Goal: Task Accomplishment & Management: Manage account settings

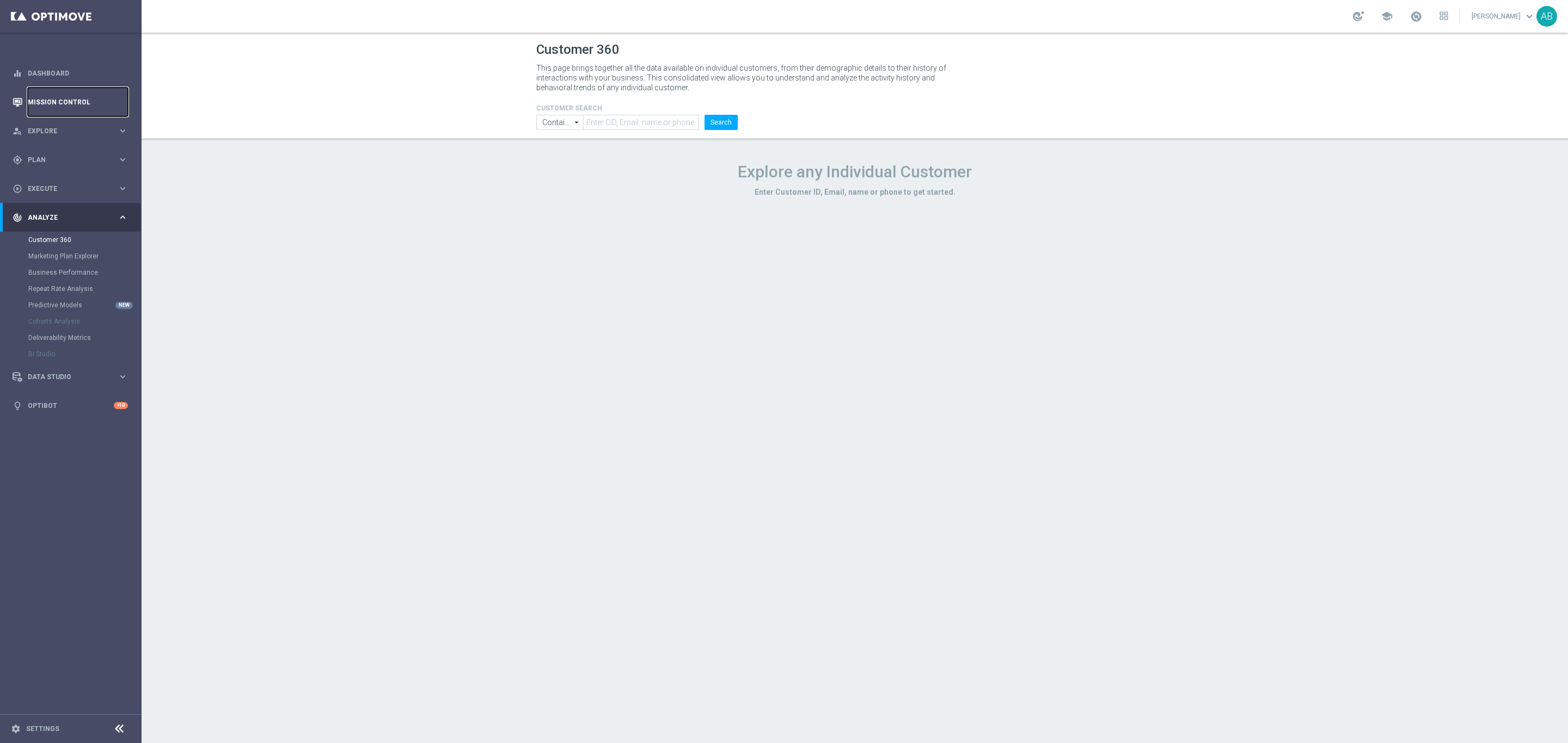
click at [69, 103] on link "Mission Control" at bounding box center [78, 102] width 101 height 28
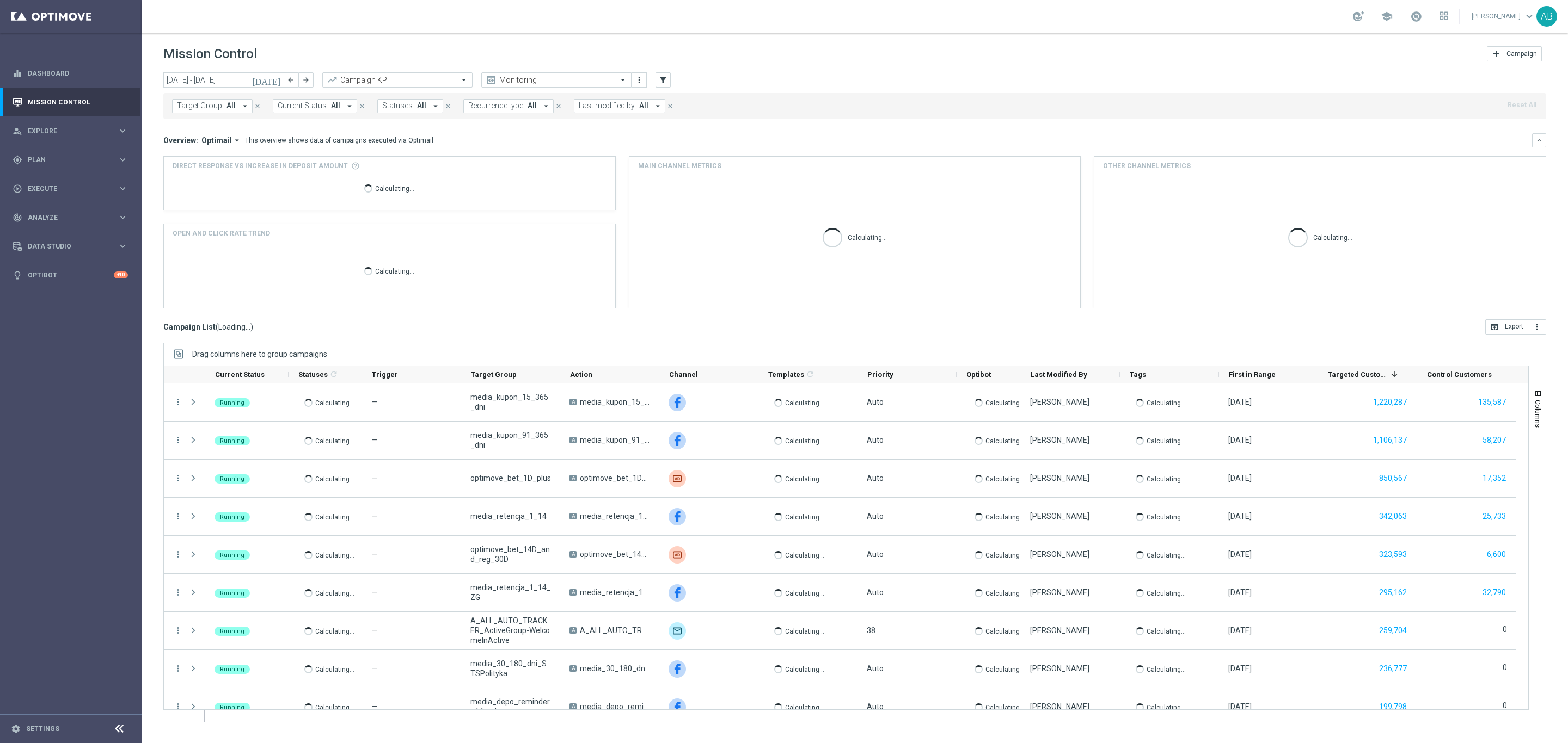
click at [217, 104] on span "Target Group:" at bounding box center [199, 106] width 47 height 9
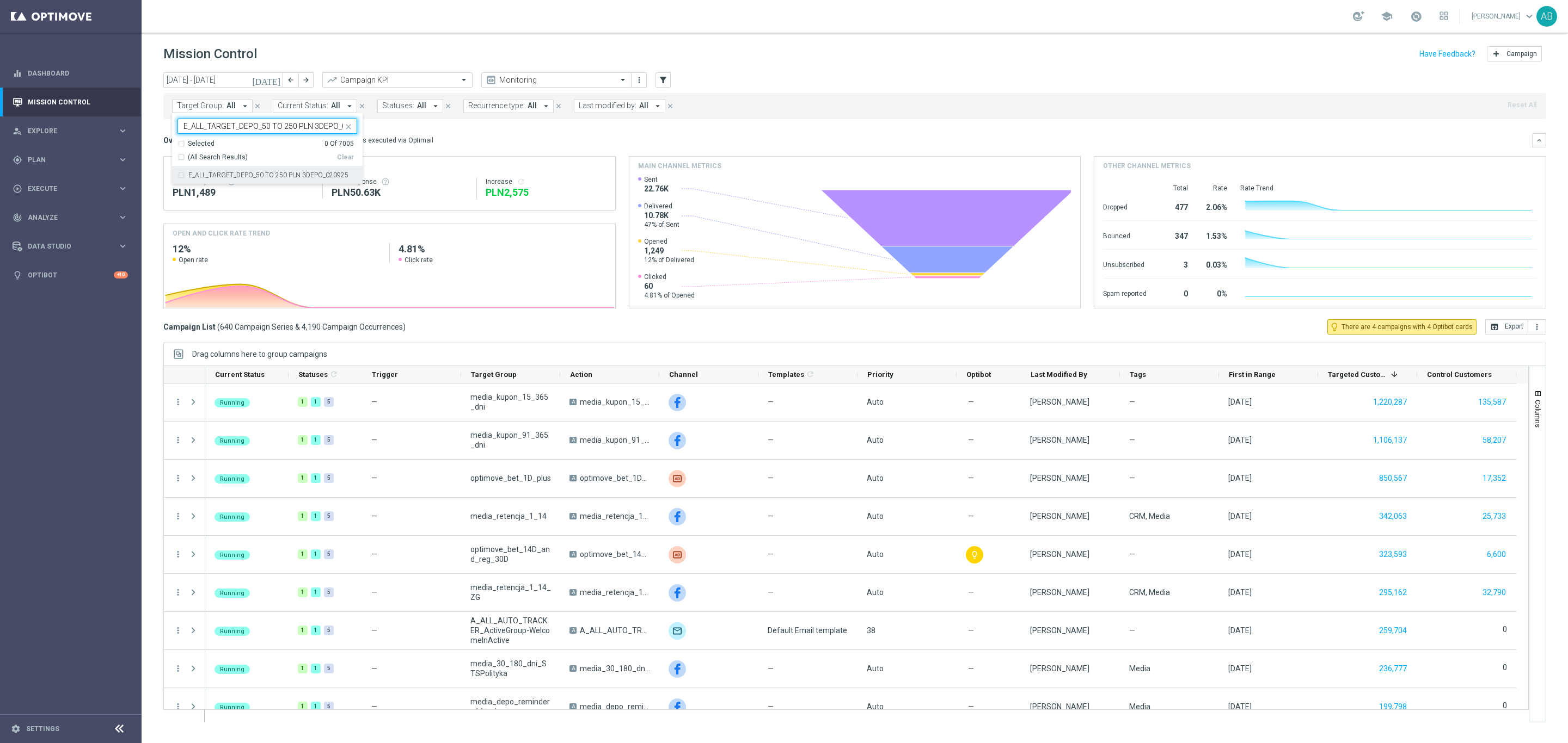
scroll to position [0, 22]
click at [328, 172] on div "E_ALL_TARGET_DEPO_50 TO 250 PLN 3DEPO_020925" at bounding box center [267, 175] width 179 height 17
type input "E_ALL_TARGET_DEPO_50 TO 250 PLN 3DEPO_020925"
click at [460, 139] on div "Overview: Optimail arrow_drop_down This overview shows data of campaigns execut…" at bounding box center [848, 140] width 1369 height 9
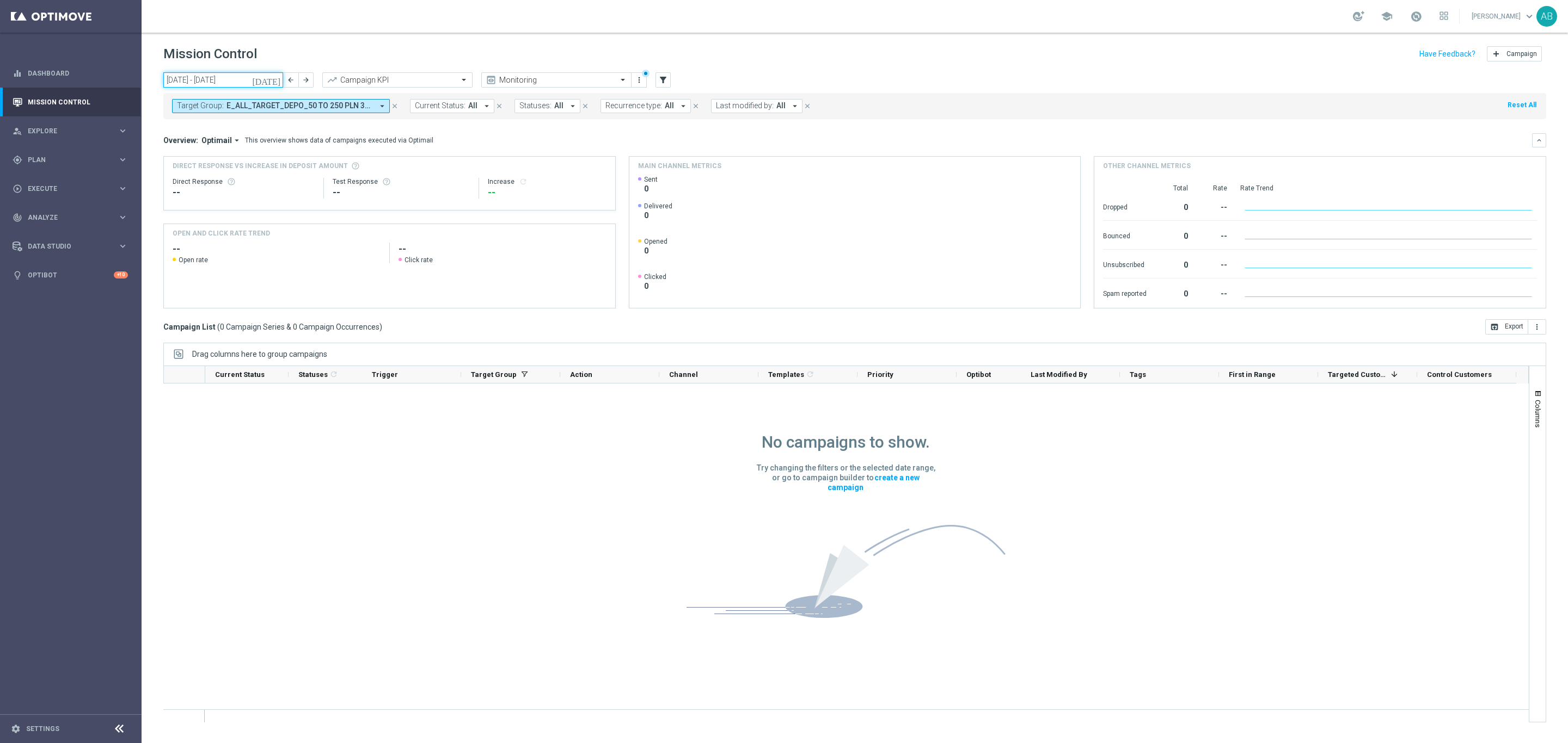
click at [185, 77] on input "06 Oct 2025 - 12 Oct 2025" at bounding box center [223, 80] width 120 height 15
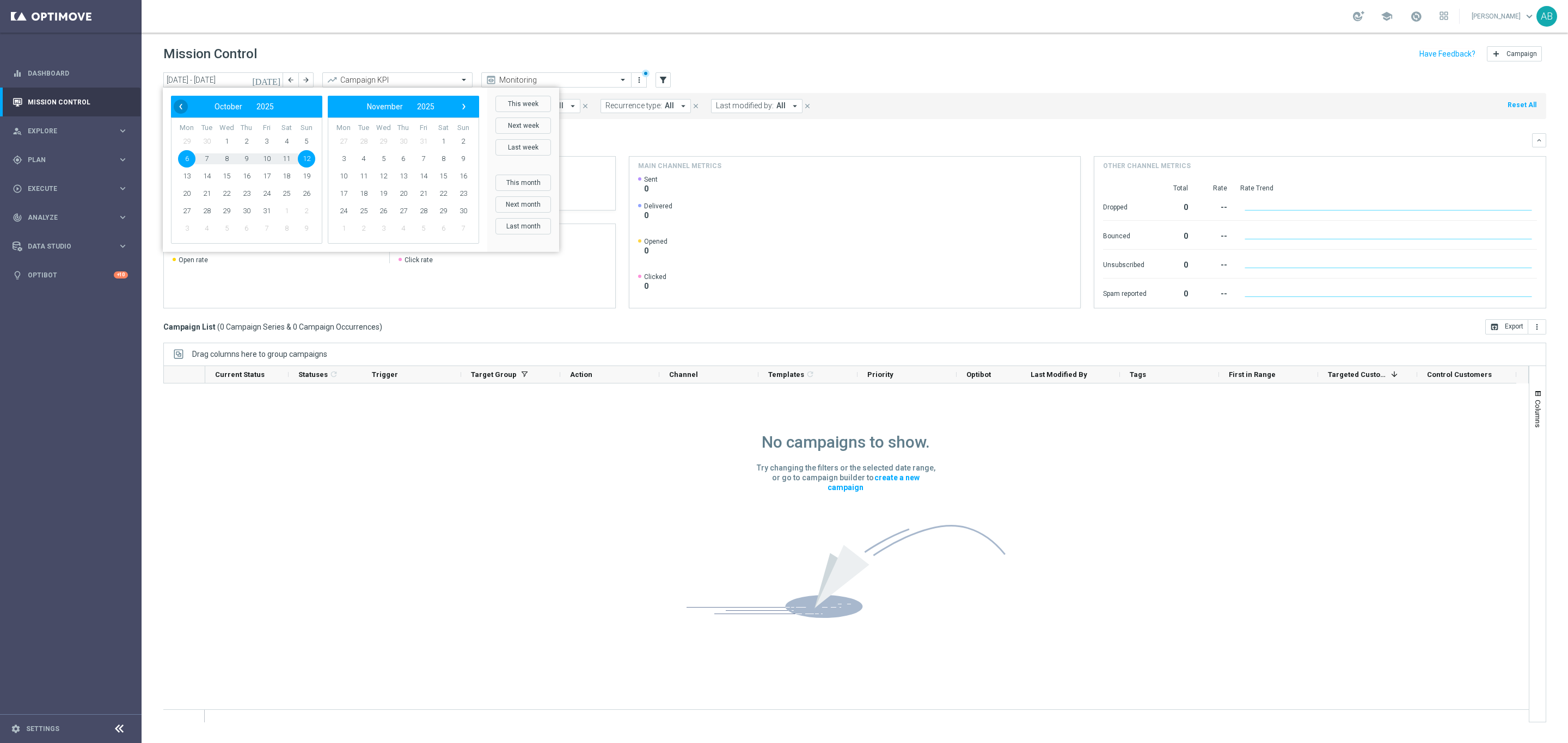
click at [183, 102] on span "‹" at bounding box center [180, 106] width 14 height 14
click at [184, 139] on span "1" at bounding box center [187, 141] width 17 height 17
click at [465, 158] on span "12" at bounding box center [463, 158] width 17 height 17
type input "[DATE] - [DATE]"
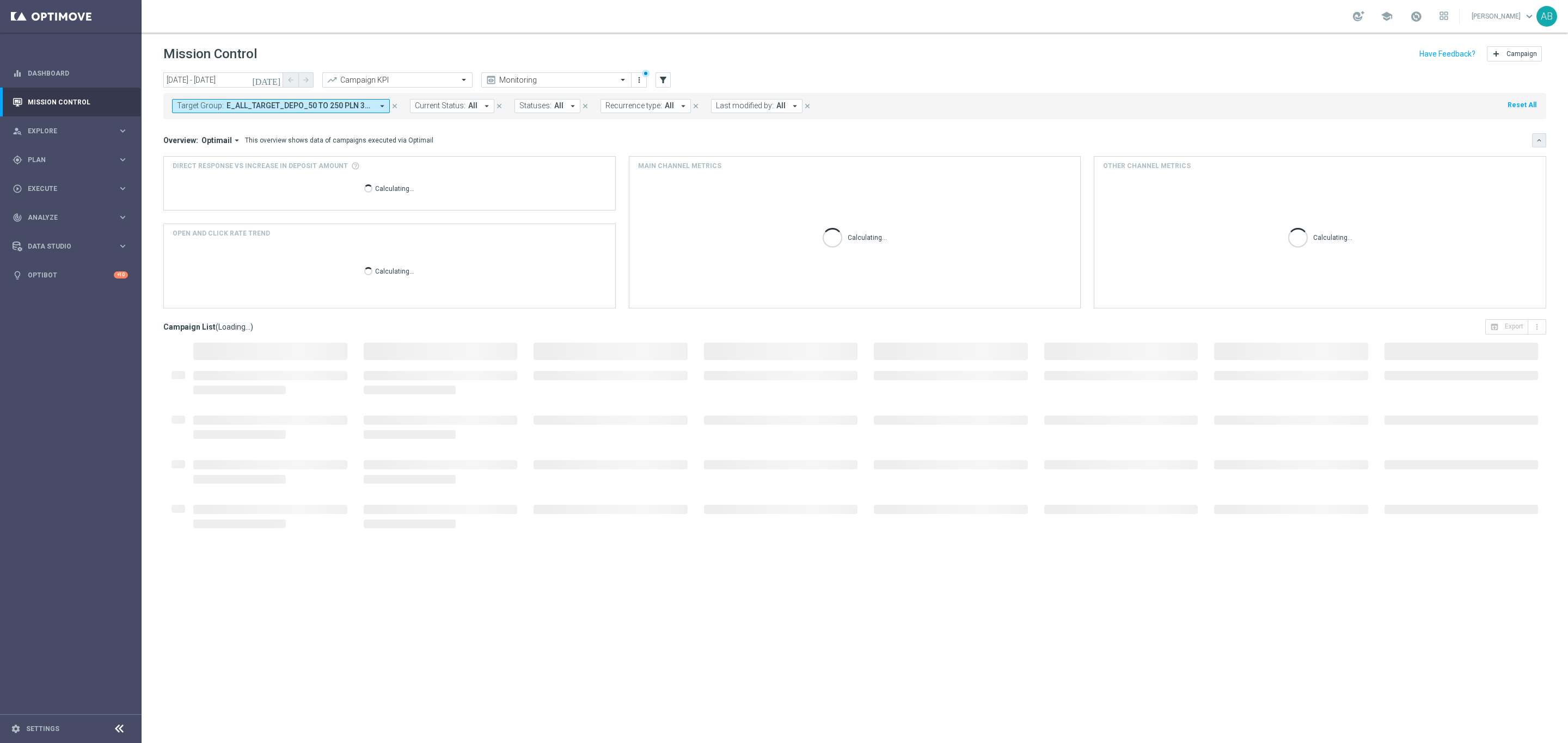
click at [1540, 140] on icon "keyboard_arrow_down" at bounding box center [1539, 140] width 8 height 8
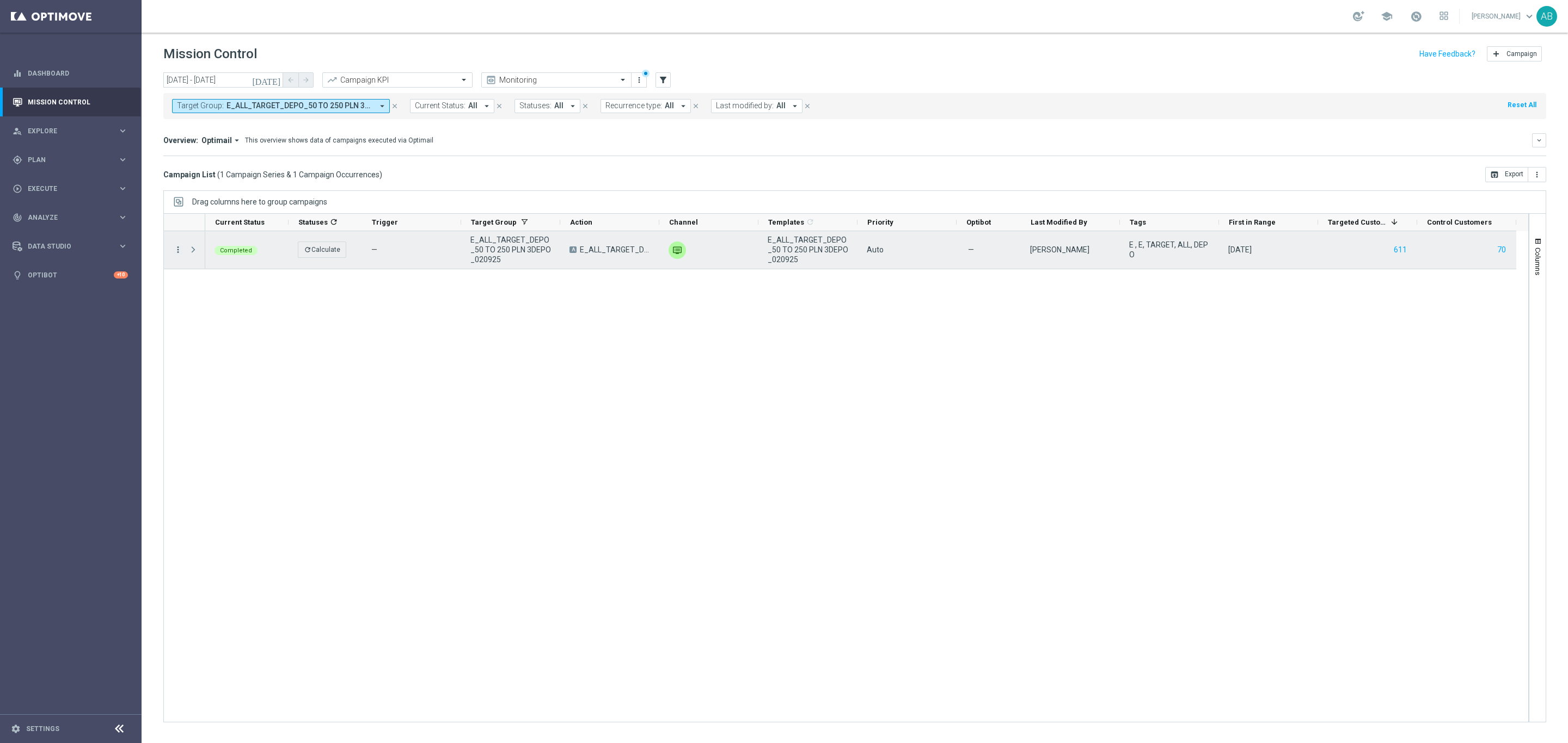
click at [180, 251] on icon "more_vert" at bounding box center [177, 250] width 9 height 9
click at [186, 256] on div "list" at bounding box center [191, 258] width 16 height 8
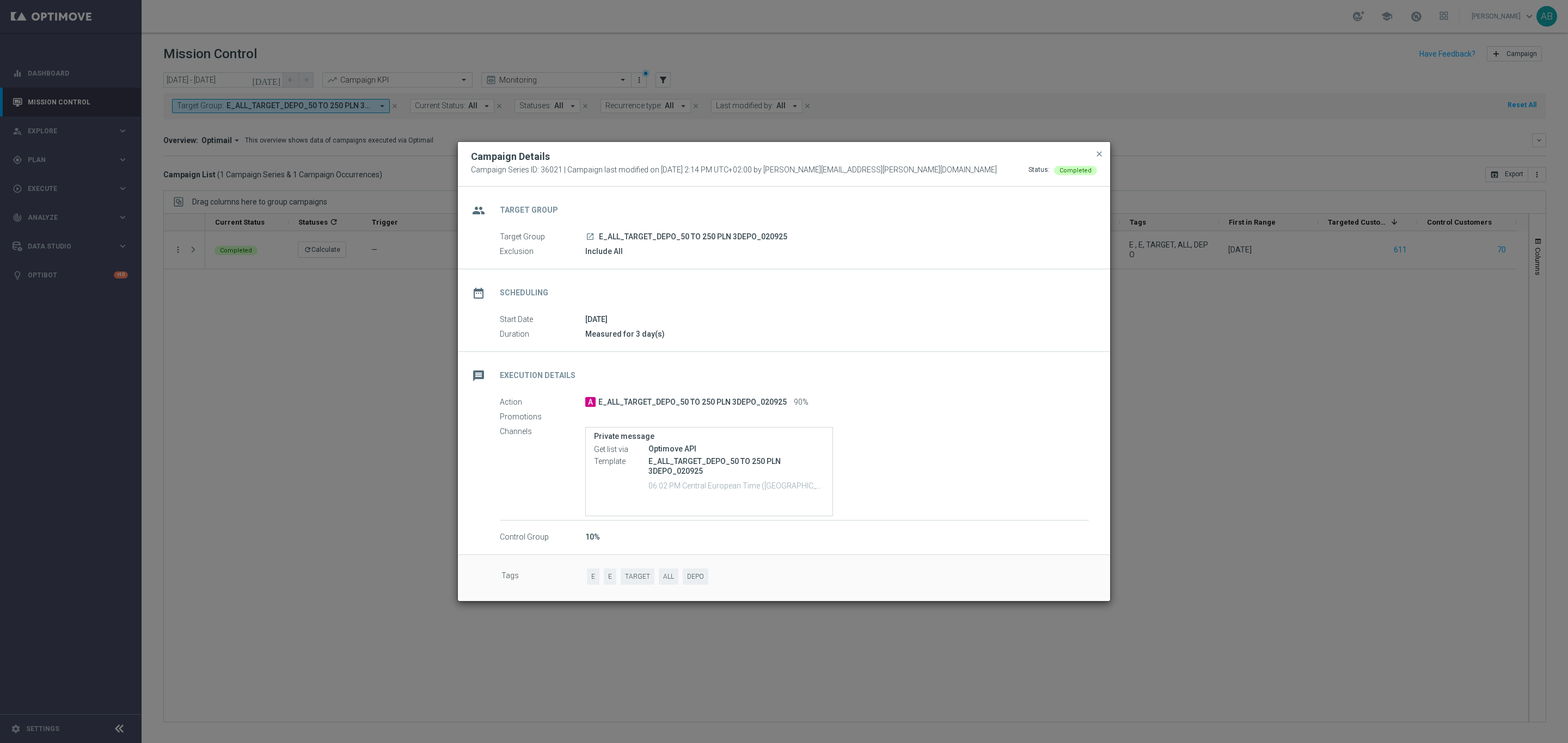
click at [1289, 382] on modal-container "Campaign Details Campaign Series ID: 36021 | Campaign last modified on 2 Sep 20…" at bounding box center [784, 371] width 1568 height 743
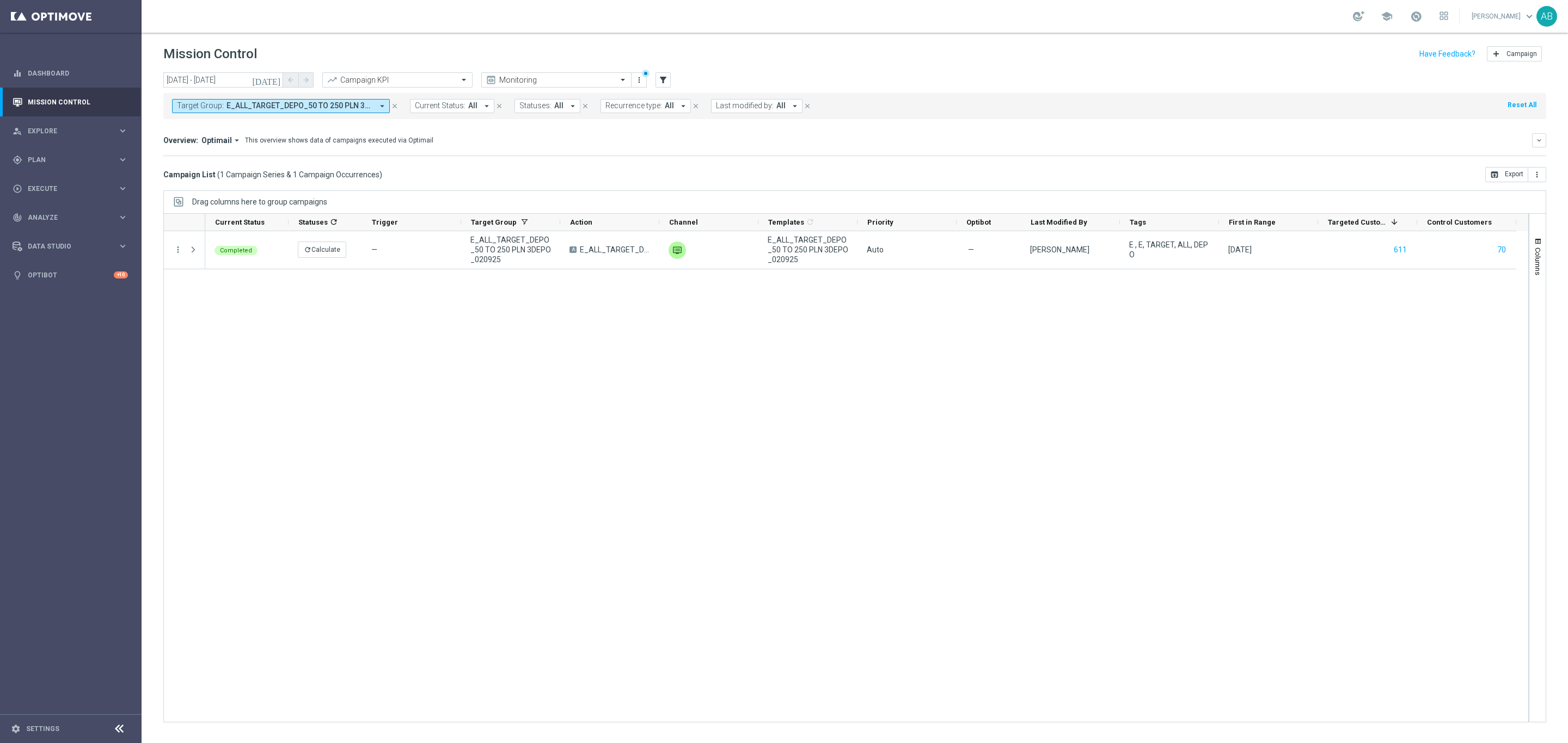
drag, startPoint x: 247, startPoint y: 116, endPoint x: 255, endPoint y: 113, distance: 8.5
click at [247, 116] on div "Target Group: E_ALL_TARGET_DEPO_50 TO 250 PLN 3DEPO_020925 arrow_drop_down clos…" at bounding box center [854, 106] width 1383 height 27
click at [257, 113] on button "Target Group: E_ALL_TARGET_DEPO_50 TO 250 PLN 3DEPO_020925 arrow_drop_down" at bounding box center [280, 105] width 217 height 14
click at [0, 0] on div "Clear" at bounding box center [0, 0] width 0 height 0
click at [334, 127] on input "text" at bounding box center [263, 126] width 159 height 9
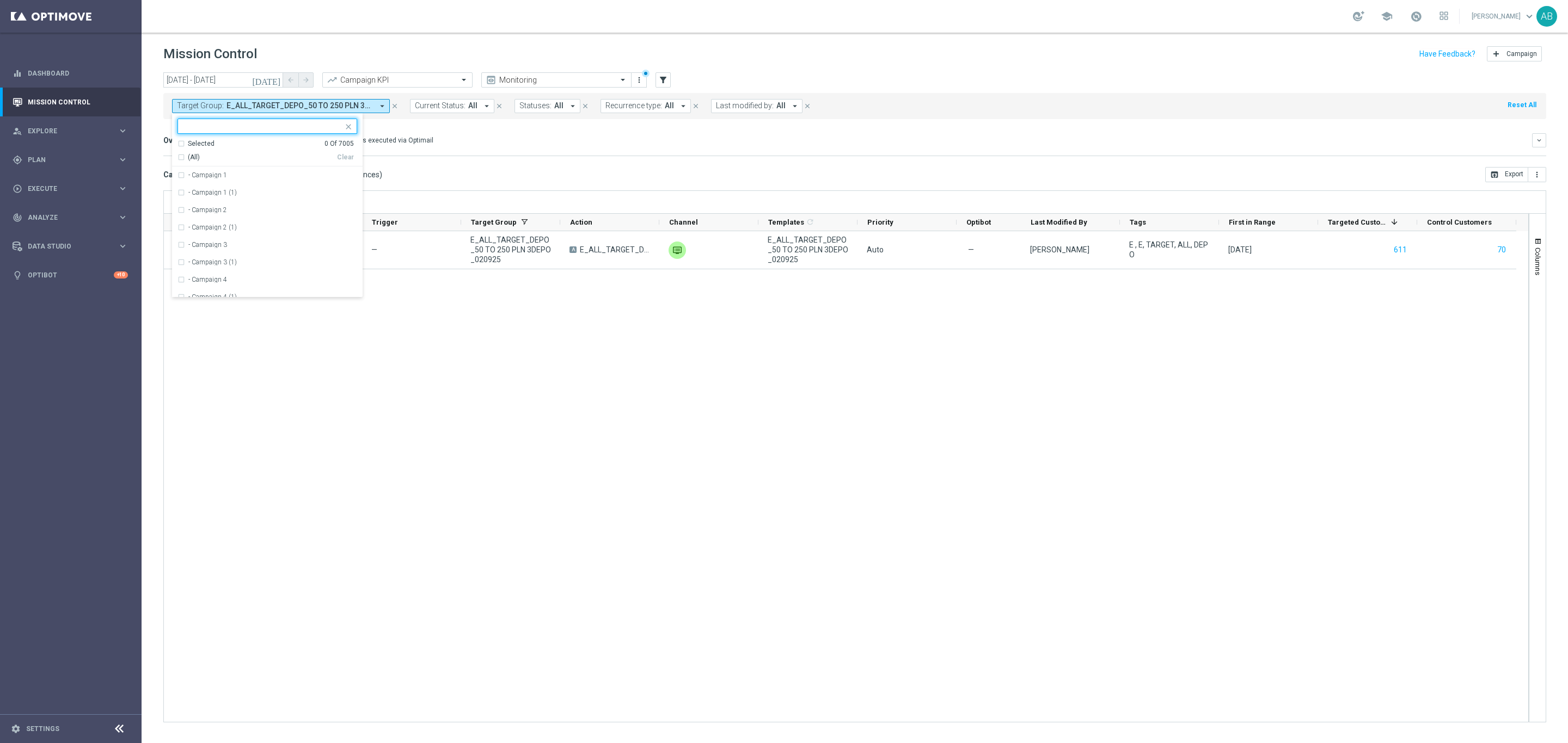
paste input "E_NH_AUTO_CASHBACK_SILVER_EVIP_5 do 250 PLN_TU_WEEKLY"
click at [333, 183] on div "E_NH_AUTO_CASHBACK_SILVER_EVIP_5 do 250 PLN_TU_WEEKLY" at bounding box center [267, 175] width 179 height 17
type input "E_NH_AUTO_CASHBACK_SILVER_EVIP_5 do 250 PLN_TU_WEEKLY"
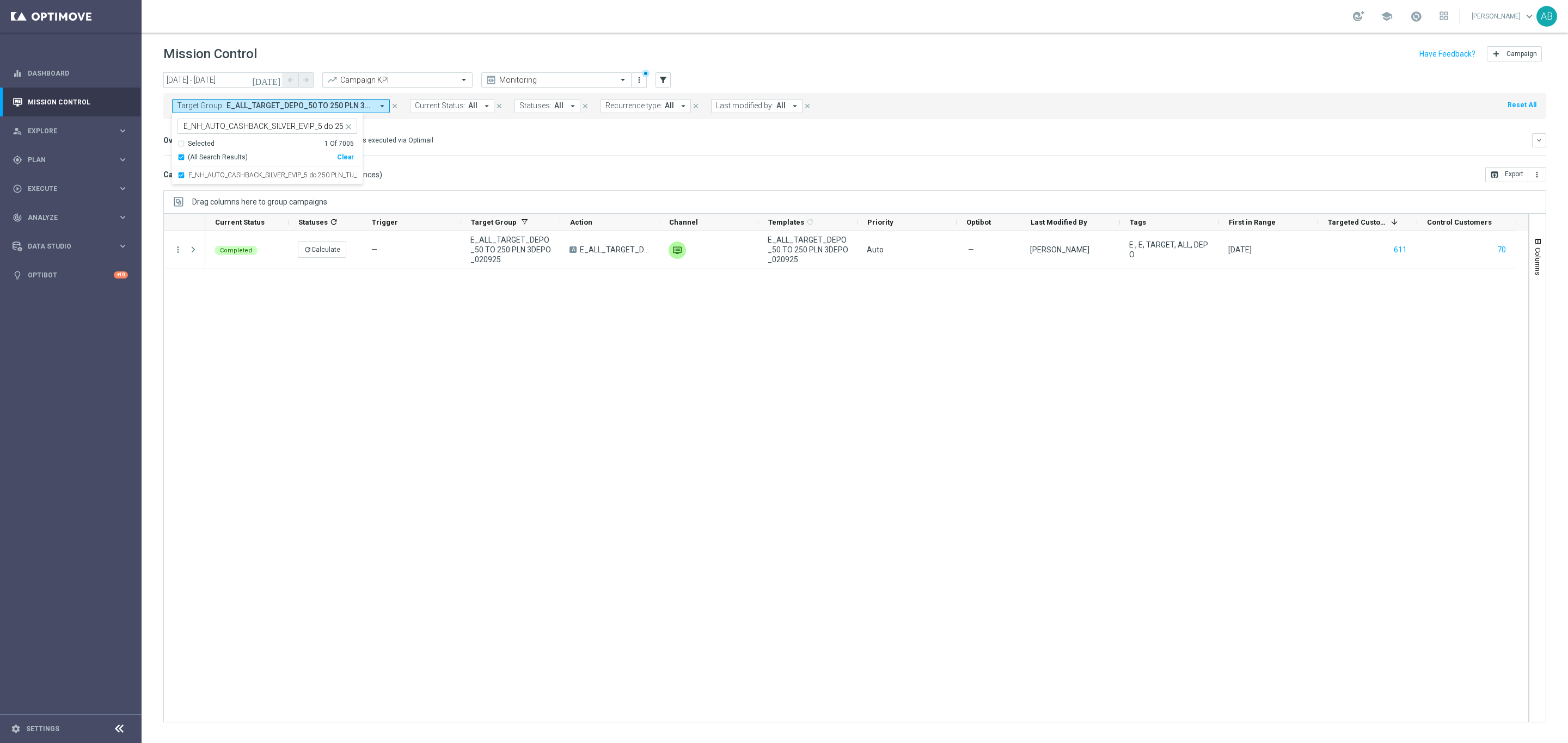
click at [492, 156] on div "Direct Response VS Increase In Deposit Amount Direct Response -- Test Response …" at bounding box center [854, 156] width 1383 height 1
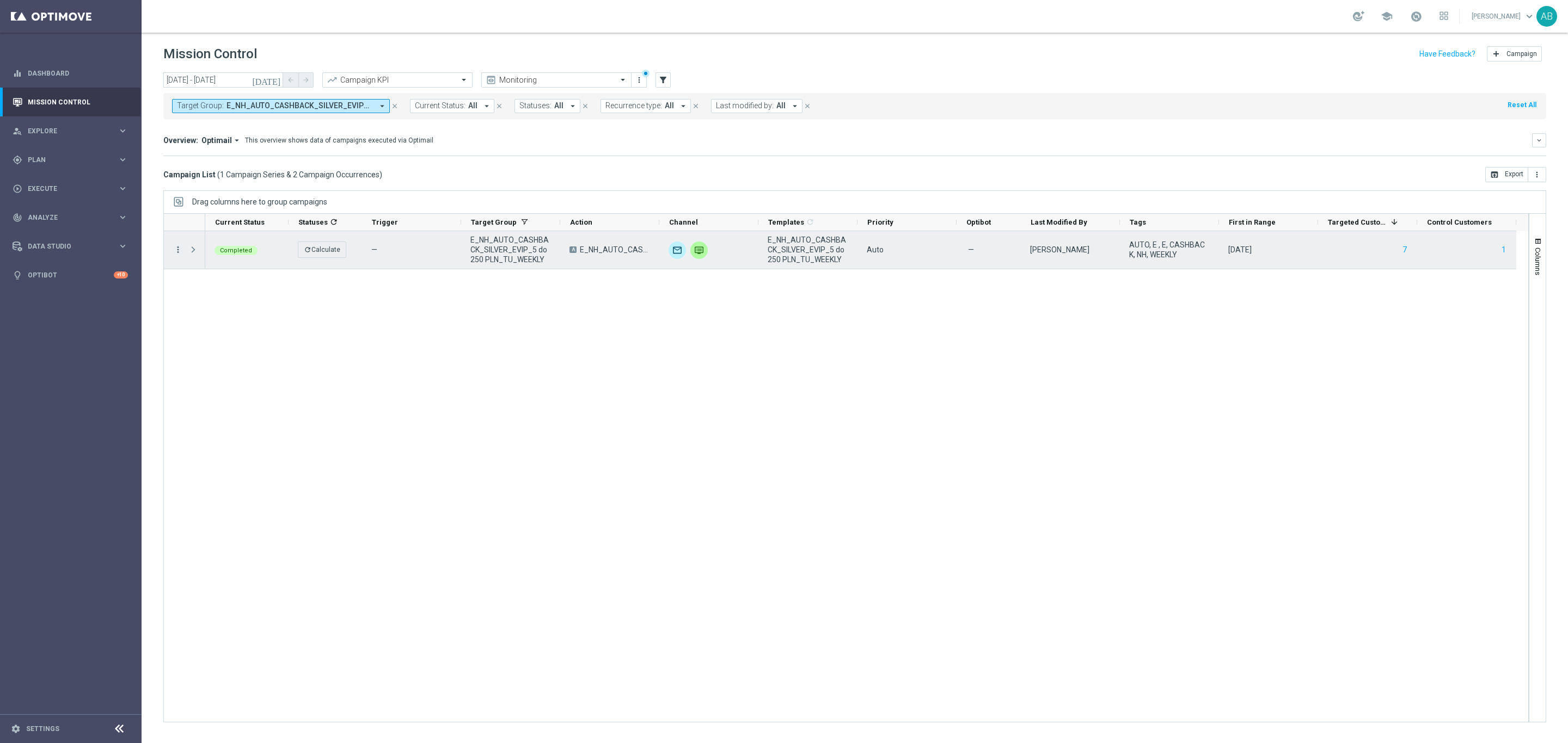
click at [178, 252] on icon "more_vert" at bounding box center [177, 250] width 9 height 9
click at [227, 255] on span "Campaign Details" at bounding box center [227, 258] width 55 height 8
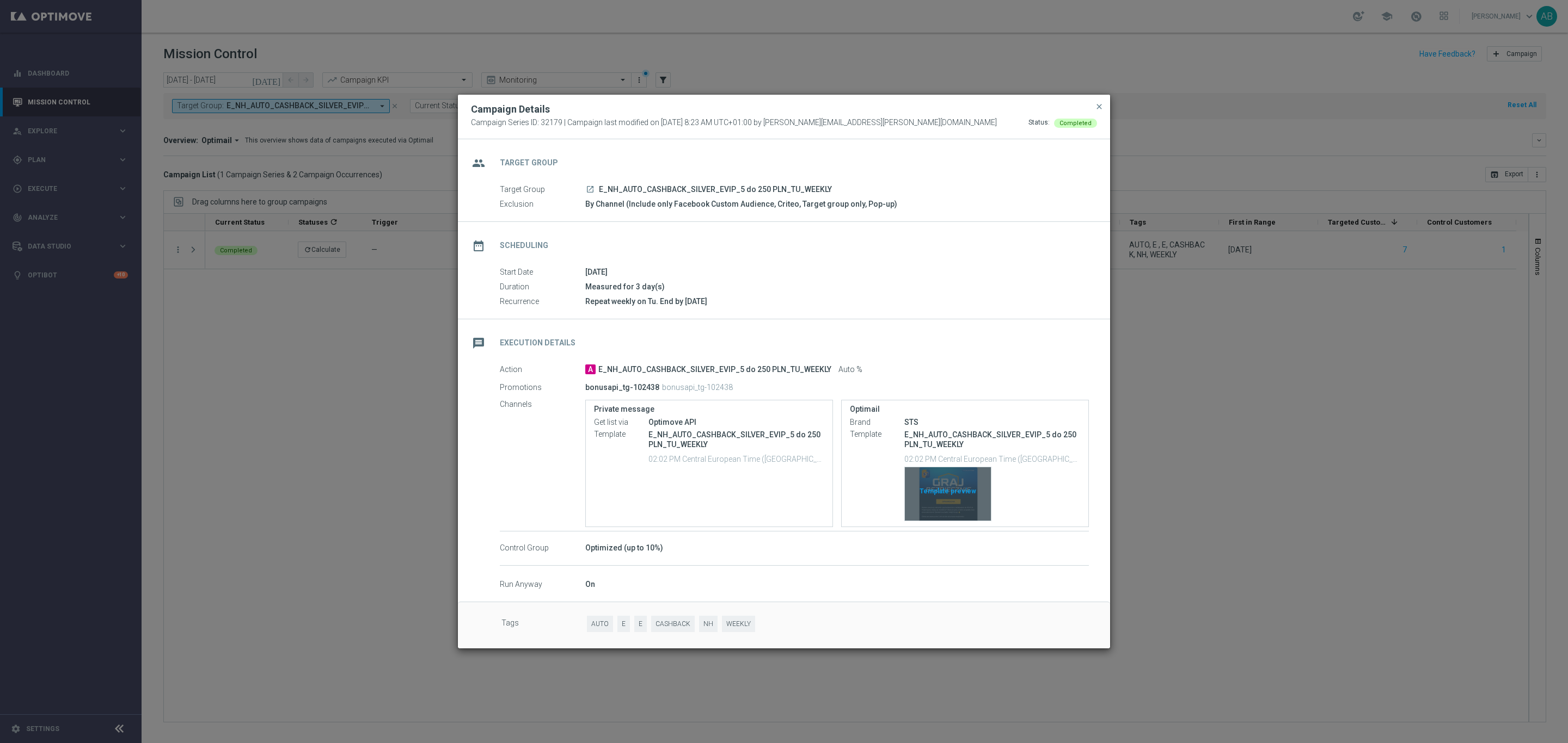
click at [947, 487] on div "Template preview" at bounding box center [947, 494] width 86 height 53
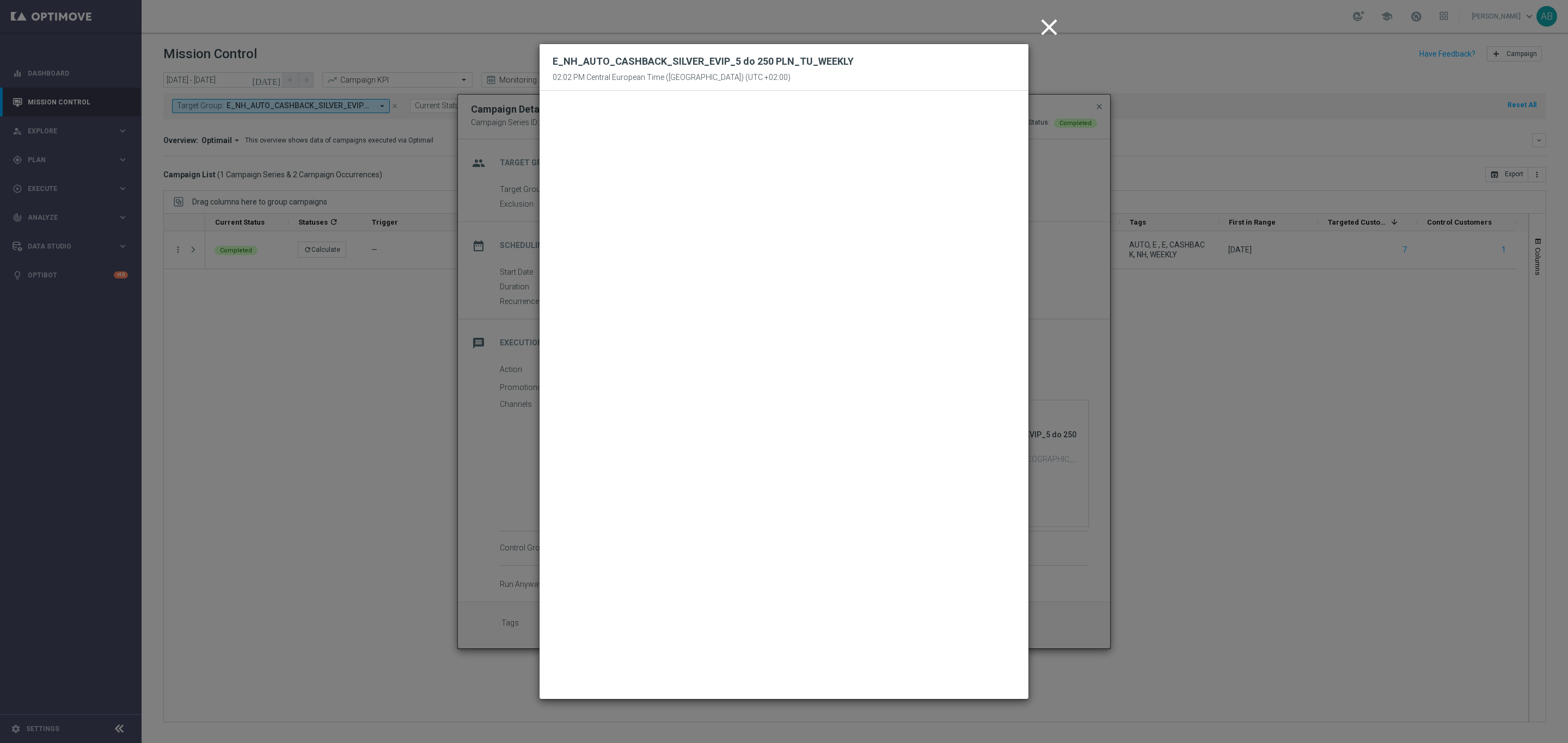
click at [1036, 18] on icon "close" at bounding box center [1049, 27] width 28 height 28
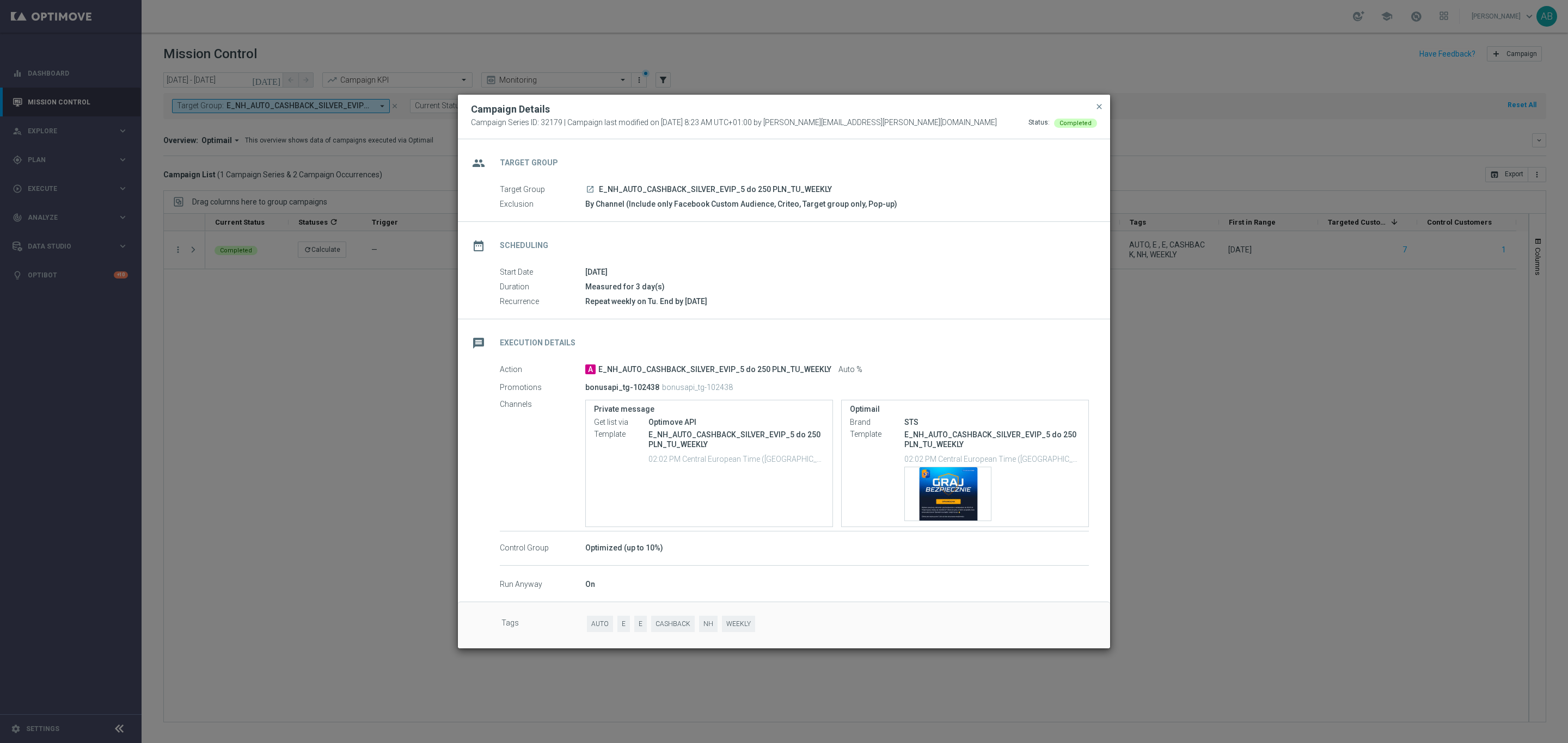
click at [1249, 355] on modal-container "Campaign Details Campaign Series ID: 32179 | Campaign last modified on 22 Jan 2…" at bounding box center [784, 371] width 1568 height 743
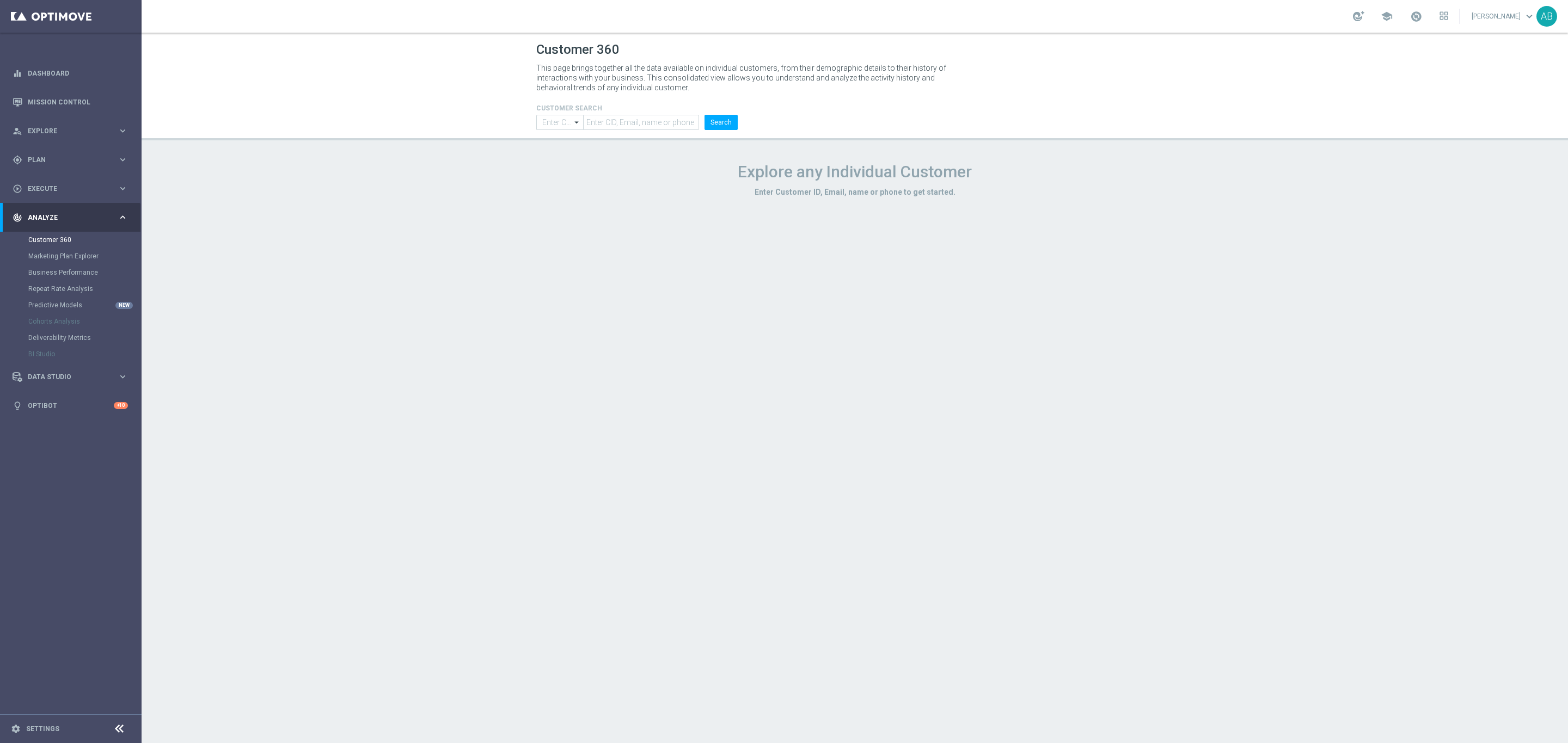
type input "Contains"
click at [54, 158] on span "Plan" at bounding box center [72, 159] width 90 height 7
click at [84, 178] on link "Target Groups" at bounding box center [70, 182] width 84 height 9
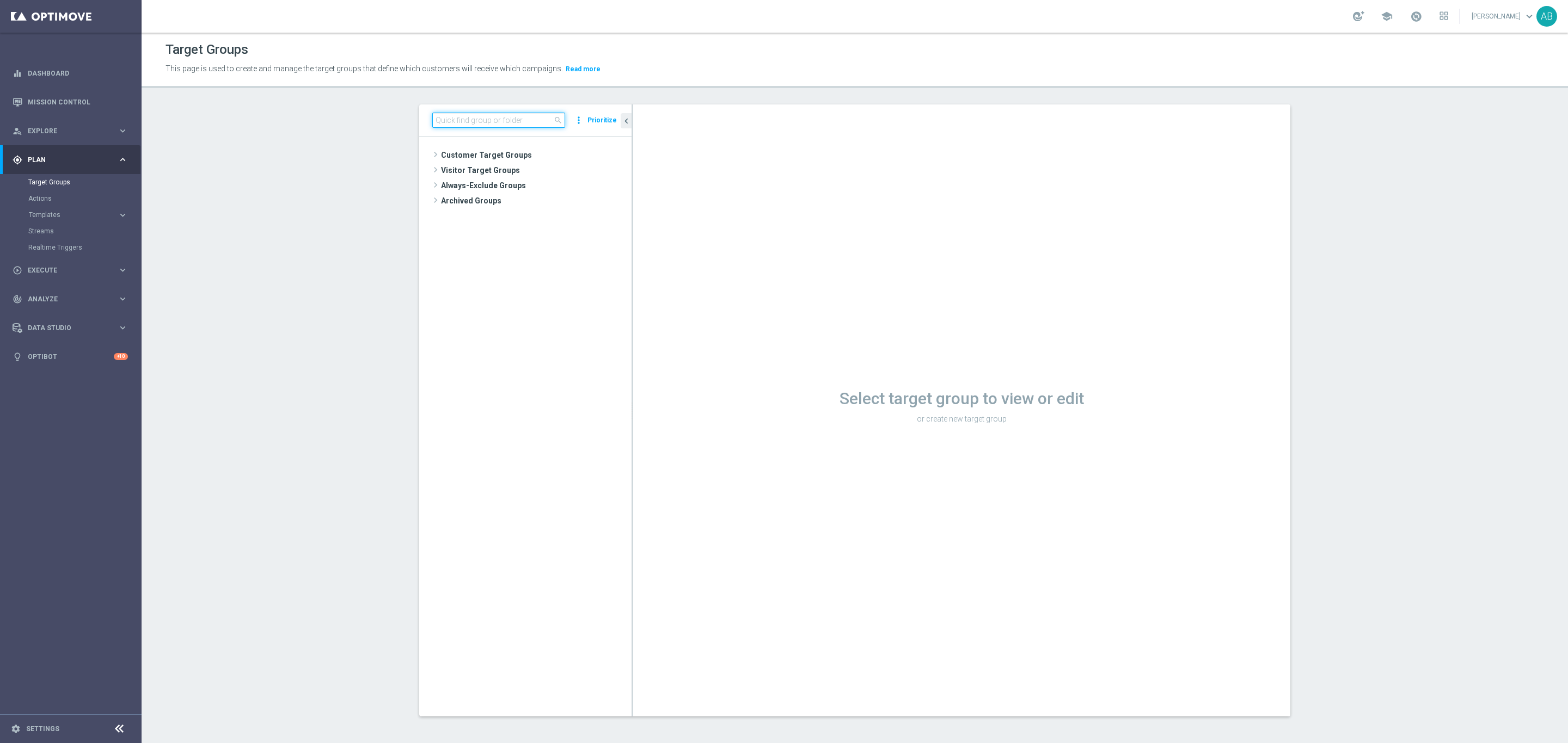
click at [506, 118] on input at bounding box center [498, 121] width 133 height 15
paste input "E_ALL_TARGET_BET_50 DO 200 PLN_ORG_1DEPO_071025"
type input "E_ALL_TARGET_BET_50 DO 200 PLN_ORG_1DEPO_071025"
click at [503, 184] on span "E_ALL_TARGET_BET_50 DO 200 PLN_ORG_1DEPO_071025" at bounding box center [540, 187] width 133 height 9
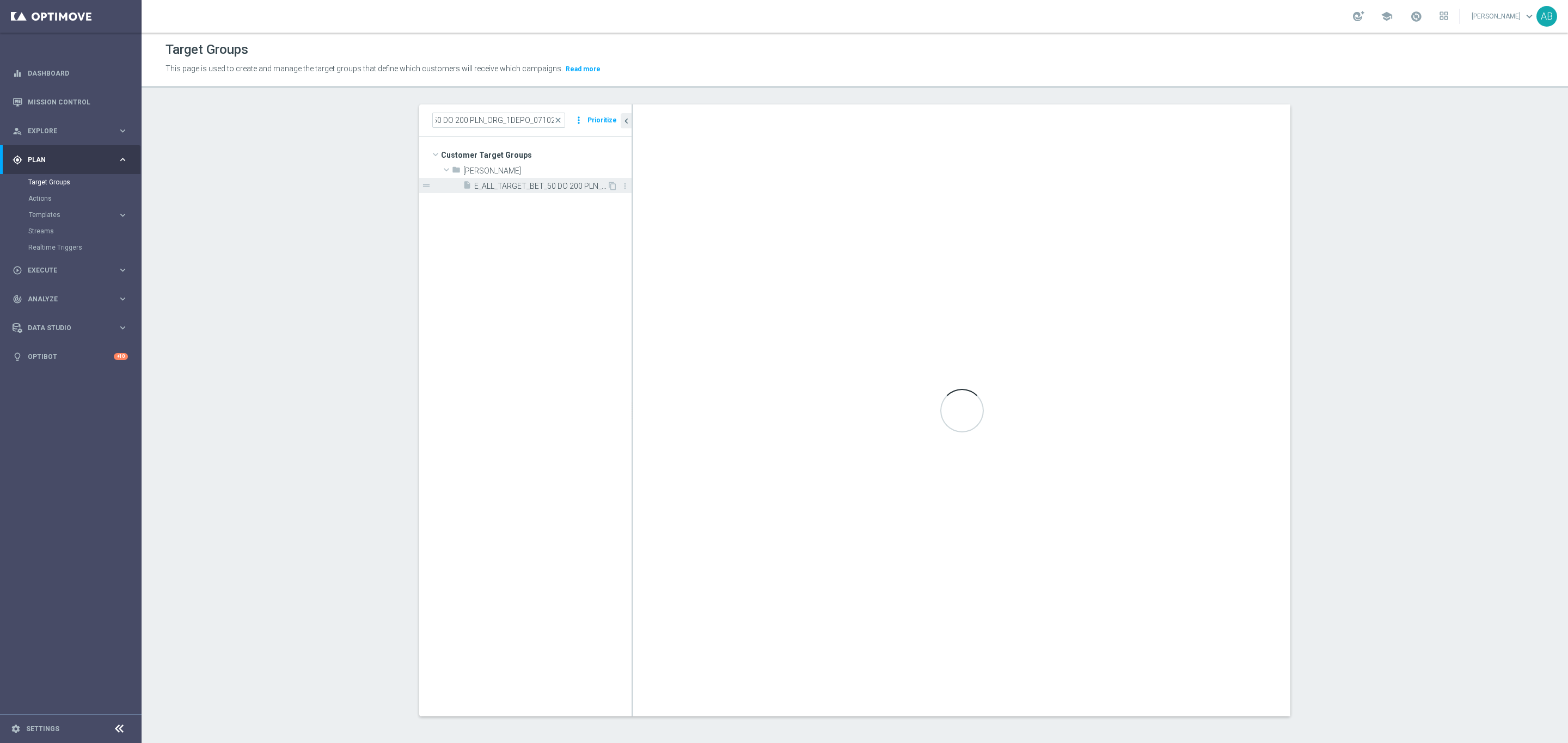
scroll to position [0, 0]
click at [503, 184] on span "E_ALL_TARGET_BET_50 DO 200 PLN_ORG_1DEPO_071025" at bounding box center [540, 187] width 133 height 9
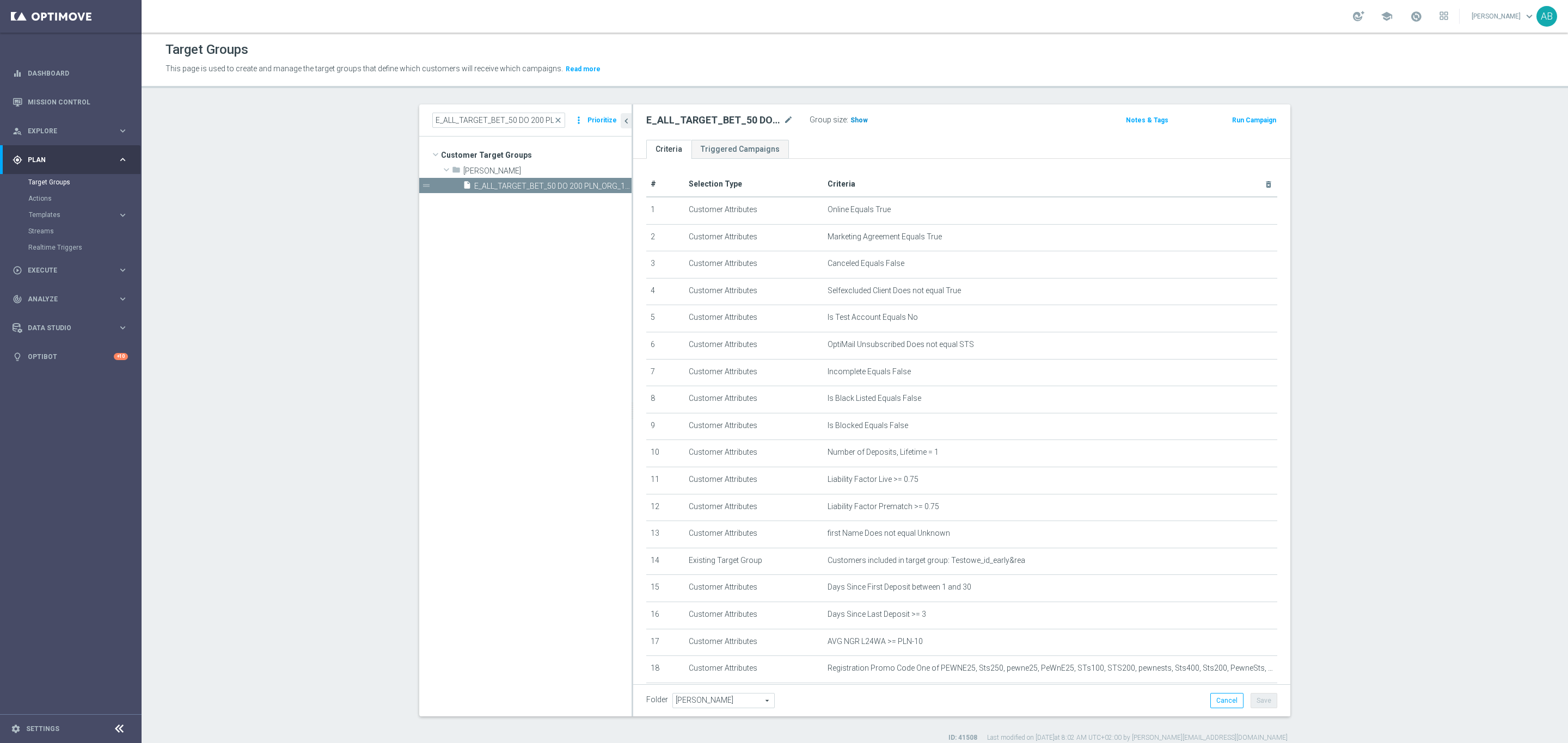
click at [852, 120] on span "Show" at bounding box center [859, 121] width 17 height 8
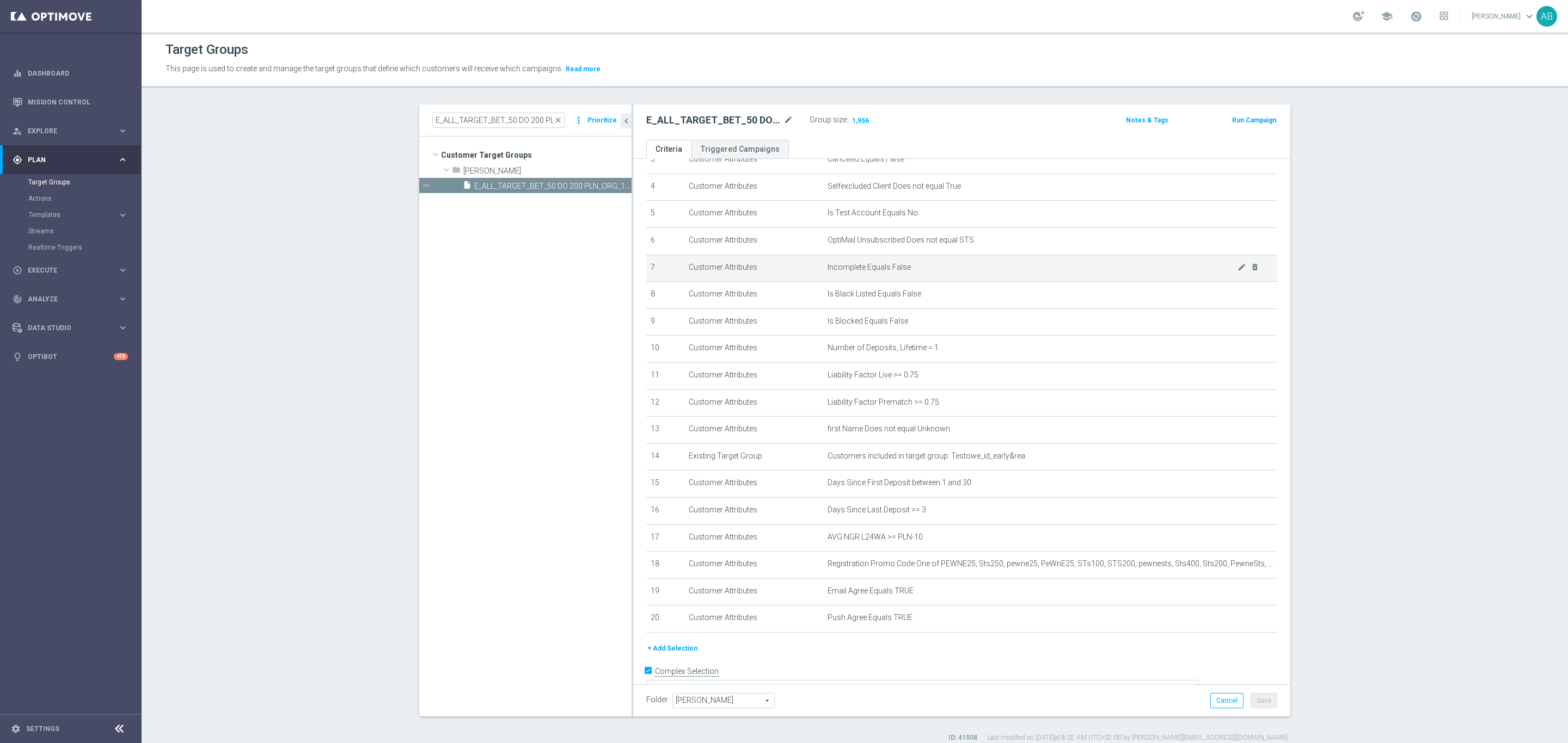
scroll to position [117, 0]
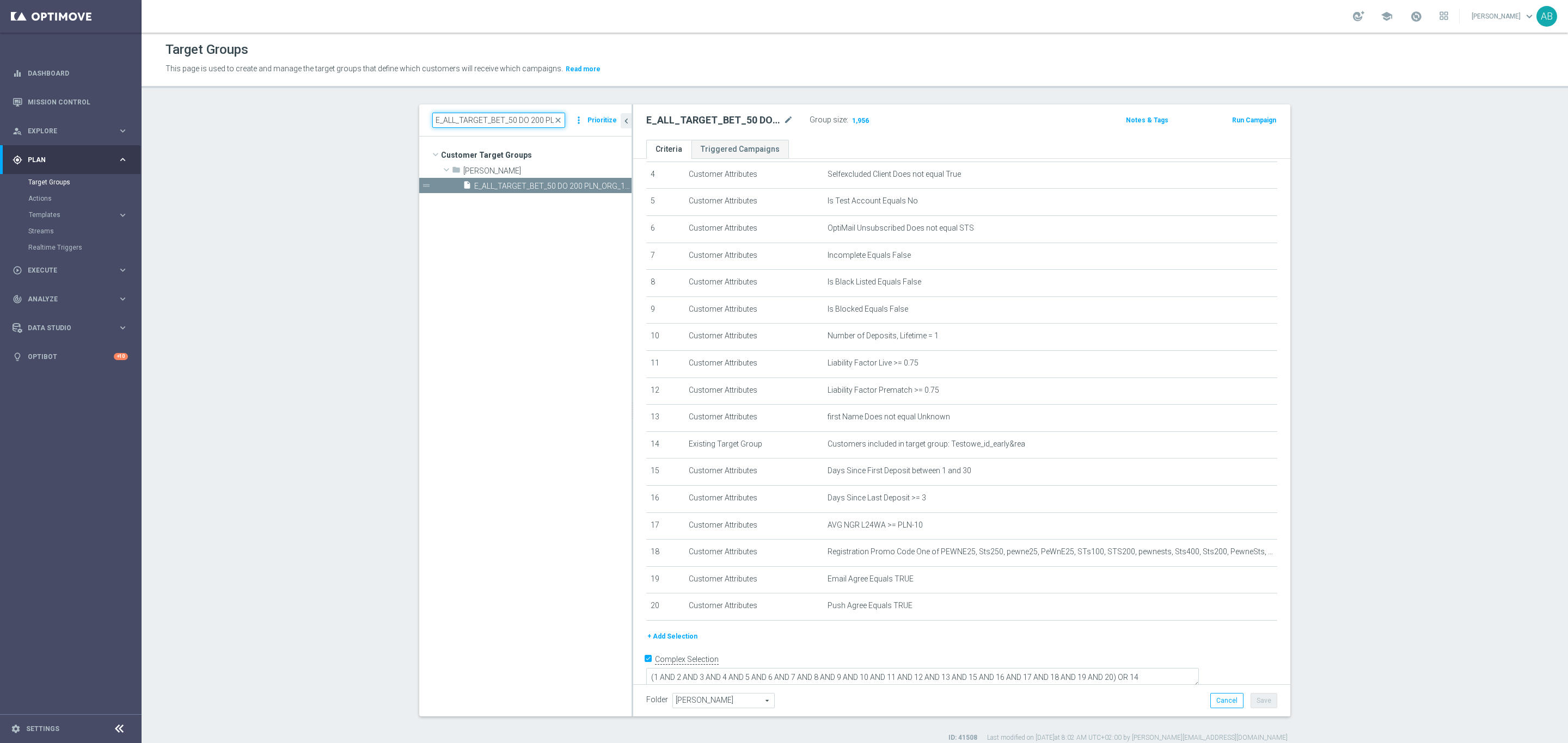
click at [487, 121] on input "E_ALL_TARGET_BET_50 DO 200 PLN_ORG_1DEPO_071025" at bounding box center [498, 121] width 133 height 15
paste input "E_ALL_TARGET_BET_50 DO 200 PLN_ORG_2DEPO_071025"
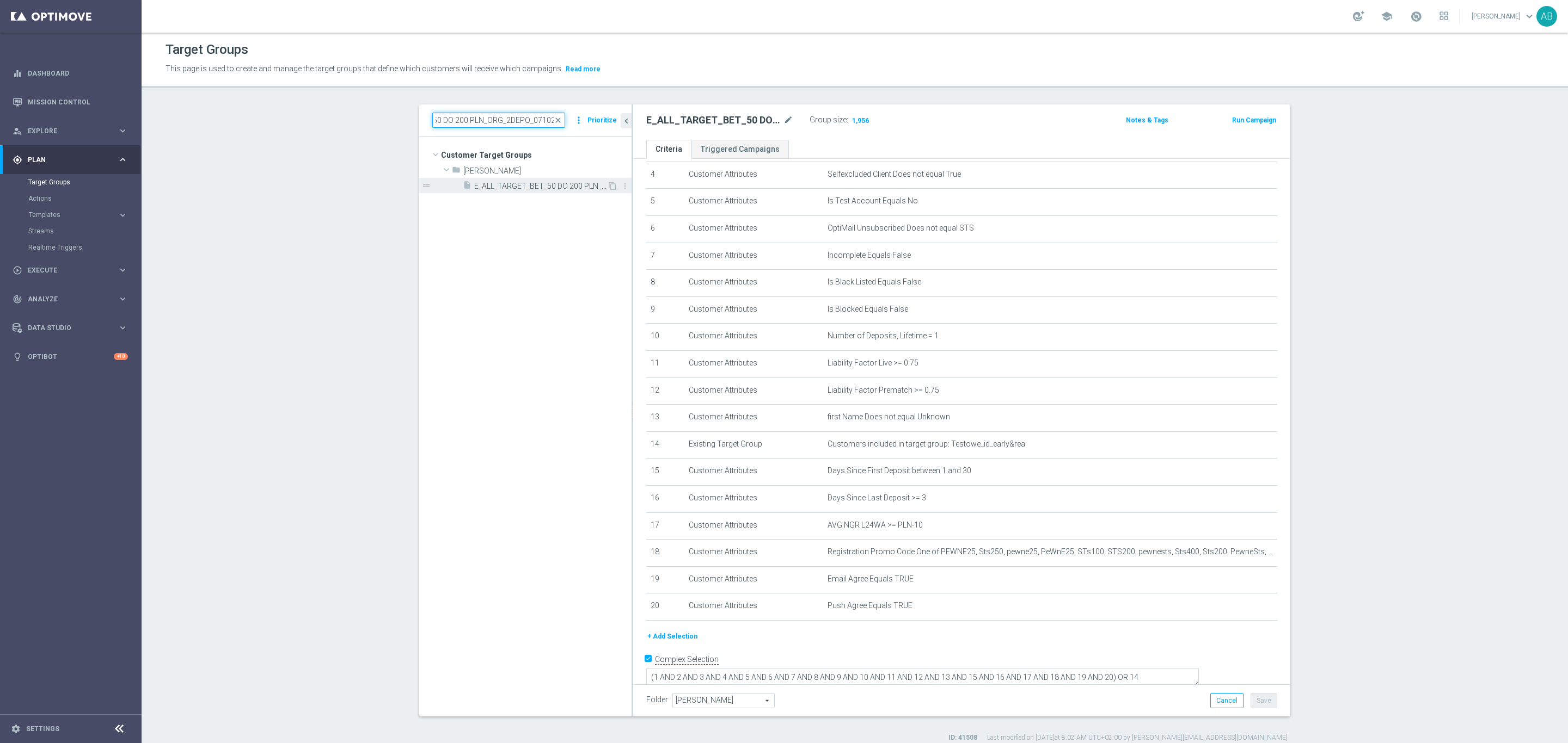
type input "E_ALL_TARGET_BET_50 DO 200 PLN_ORG_2DEPO_071025"
click at [546, 183] on span "E_ALL_TARGET_BET_50 DO 200 PLN_ORG_2DEPO_071025" at bounding box center [540, 187] width 133 height 9
click at [859, 117] on h3 "Show" at bounding box center [859, 120] width 20 height 12
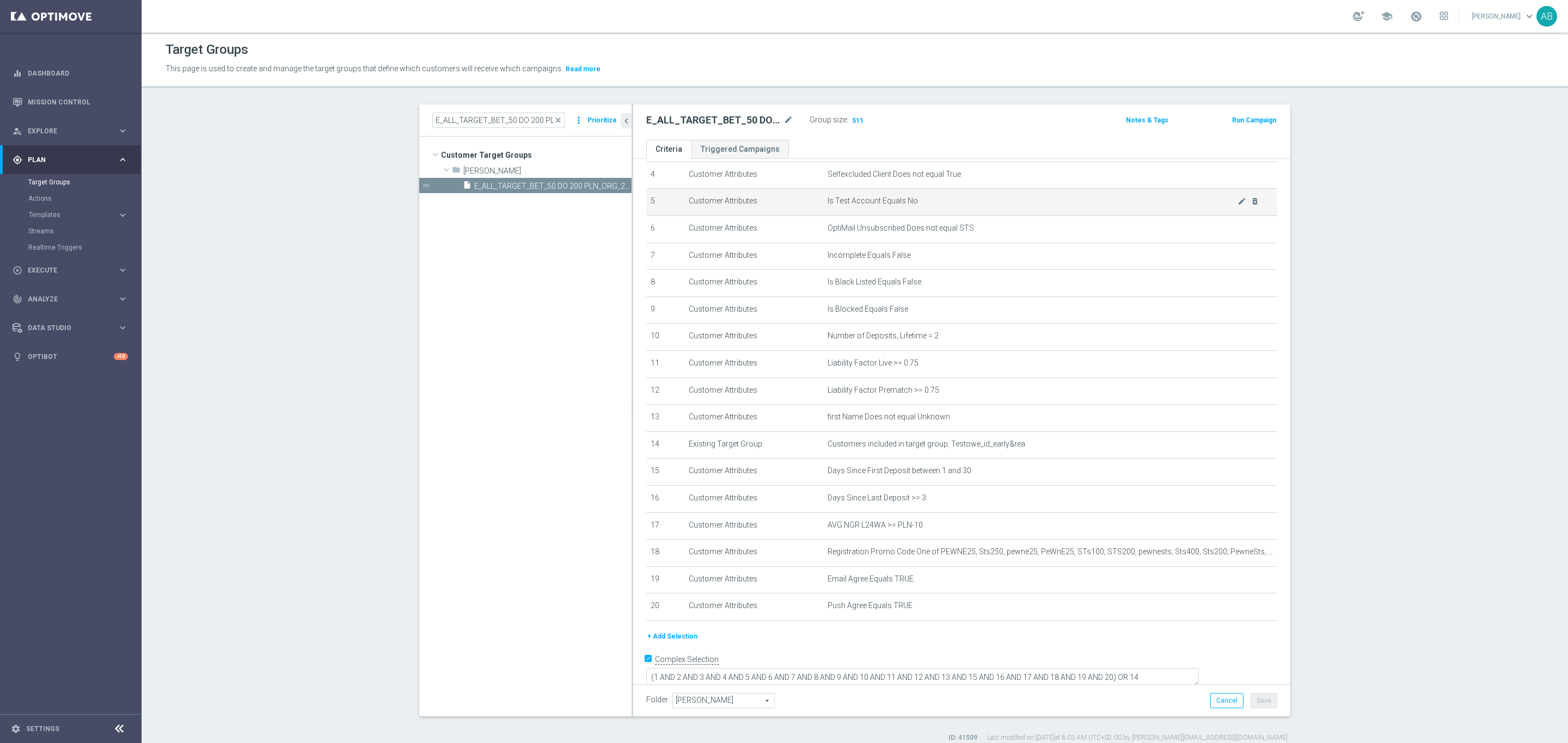
scroll to position [10, 0]
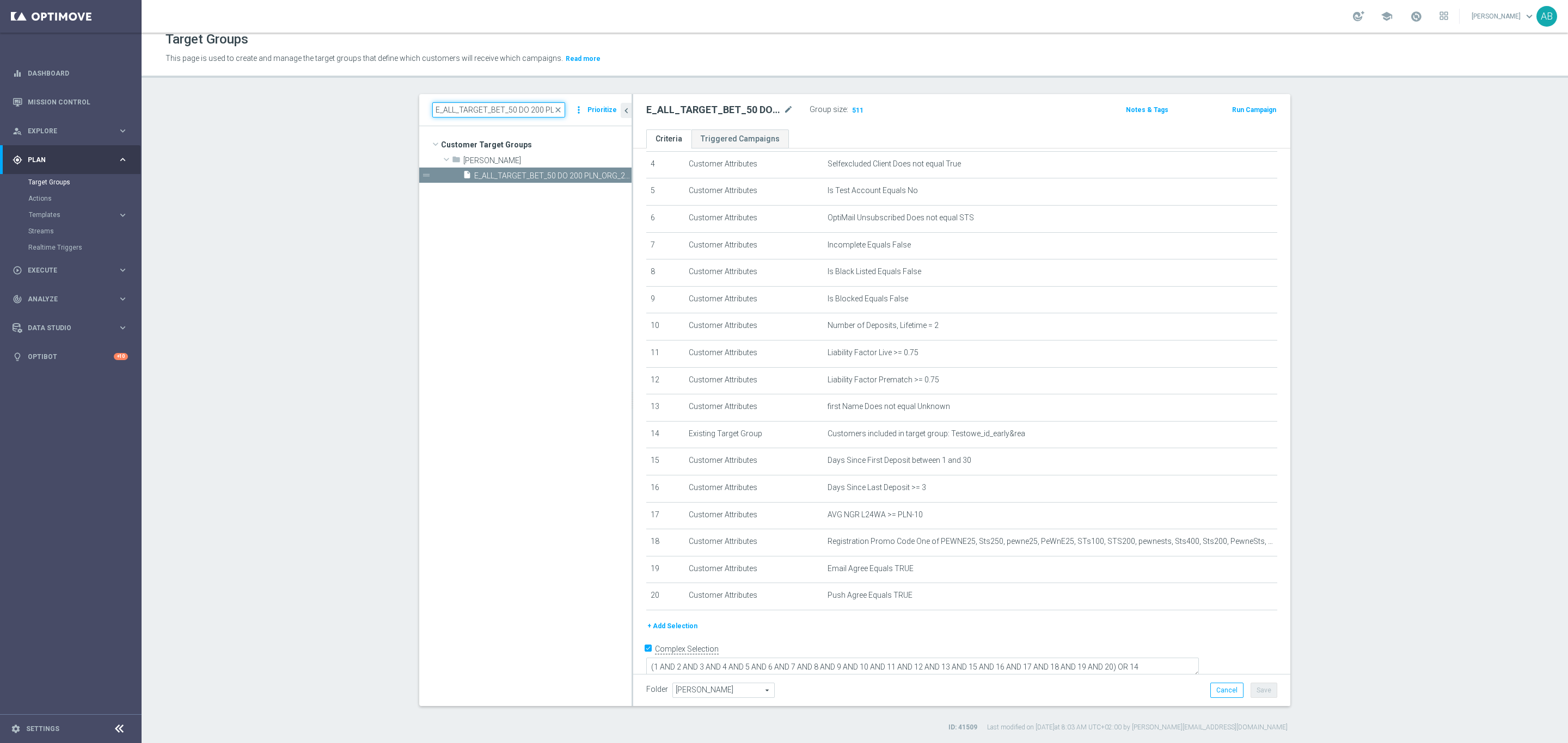
click at [546, 108] on input "E_ALL_TARGET_BET_50 DO 200 PLN_ORG_2DEPO_071025" at bounding box center [498, 110] width 133 height 15
paste input "E_ALL_TARGET_BET_50 DO 200 PLN_ORG_3DEPO_071025"
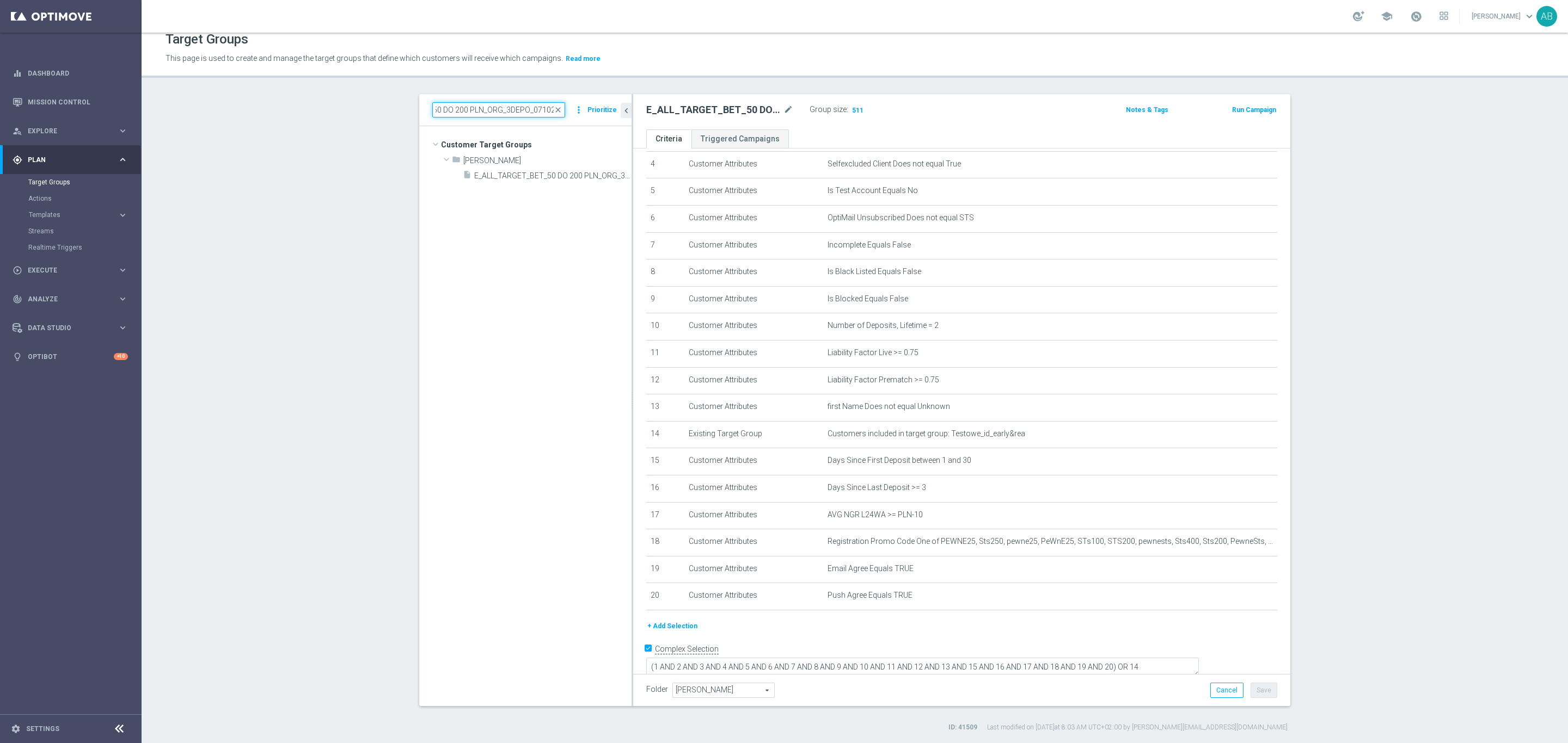
scroll to position [0, 0]
type input "E_ALL_TARGET_BET_50 DO 200 PLN_ORG_3DEPO_071025"
click at [513, 173] on span "E_ALL_TARGET_BET_50 DO 200 PLN_ORG_3DEPO_071025" at bounding box center [540, 176] width 133 height 9
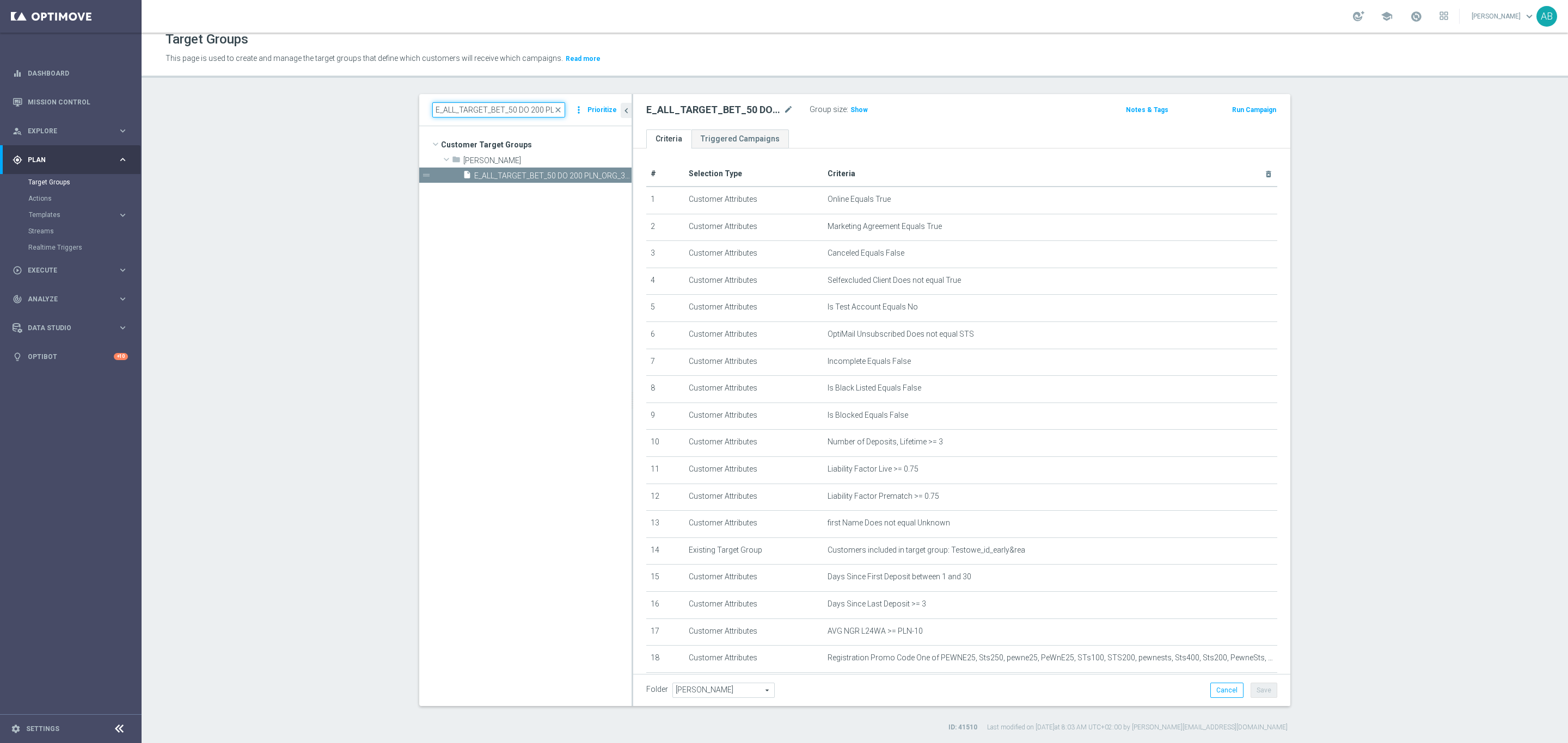
click at [527, 110] on input "E_ALL_TARGET_BET_50 DO 200 PLN_ORG_3DEPO_071025" at bounding box center [498, 110] width 133 height 15
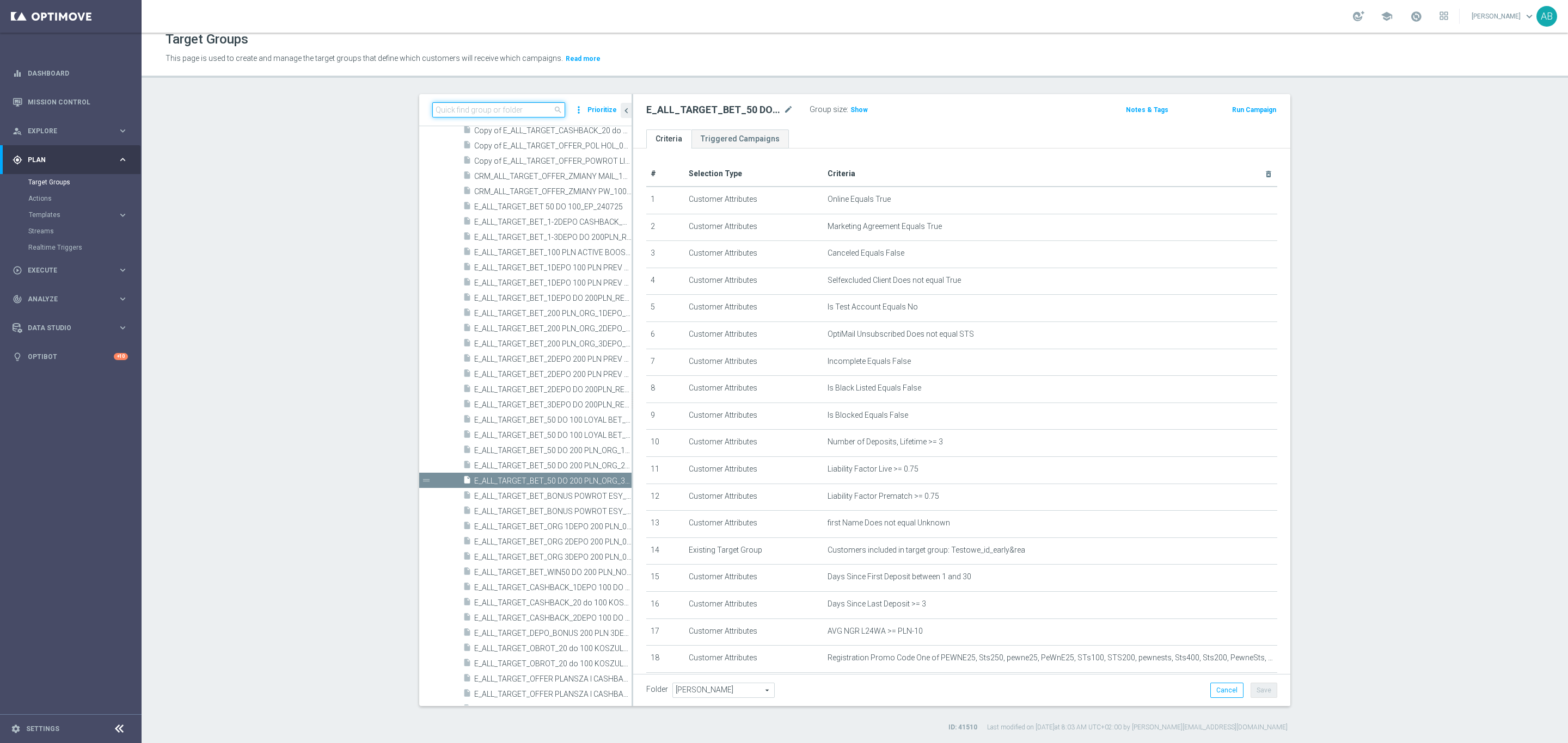
paste input "REACQ_ALL_TARGET_BET_50 DO 200ZL_071025"
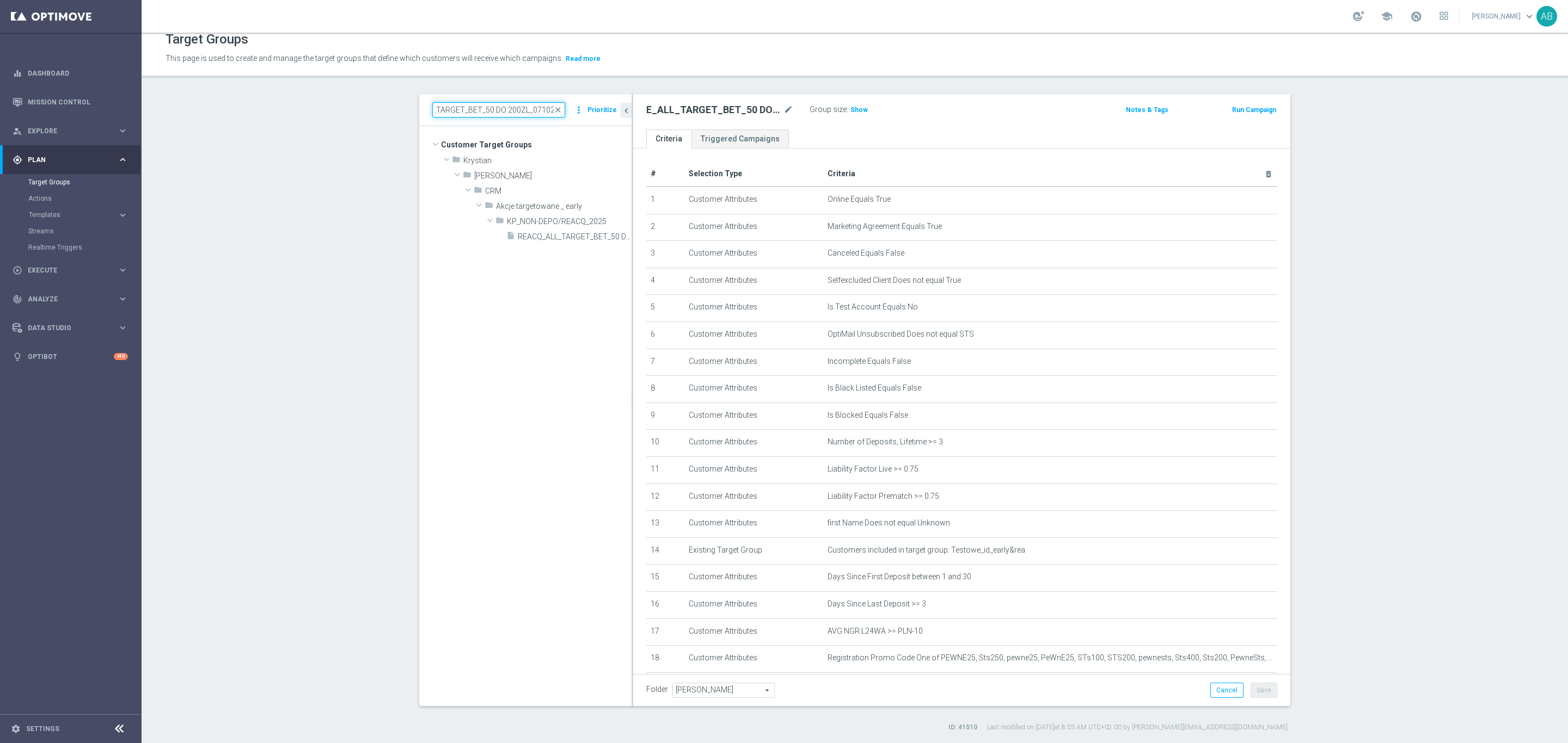
scroll to position [0, 0]
type input "REACQ_ALL_TARGET_BET_50 DO 200ZL_071025"
click at [587, 240] on span "REACQ_ALL_TARGET_BET_50 DO 200ZL_071025" at bounding box center [562, 237] width 89 height 9
type textarea "(1 AND 2 AND 3 AND 4 AND 5 AND 6 AND 7 AND 8 AND 9 AND 10 AND 11 AND 12 AND 13 …"
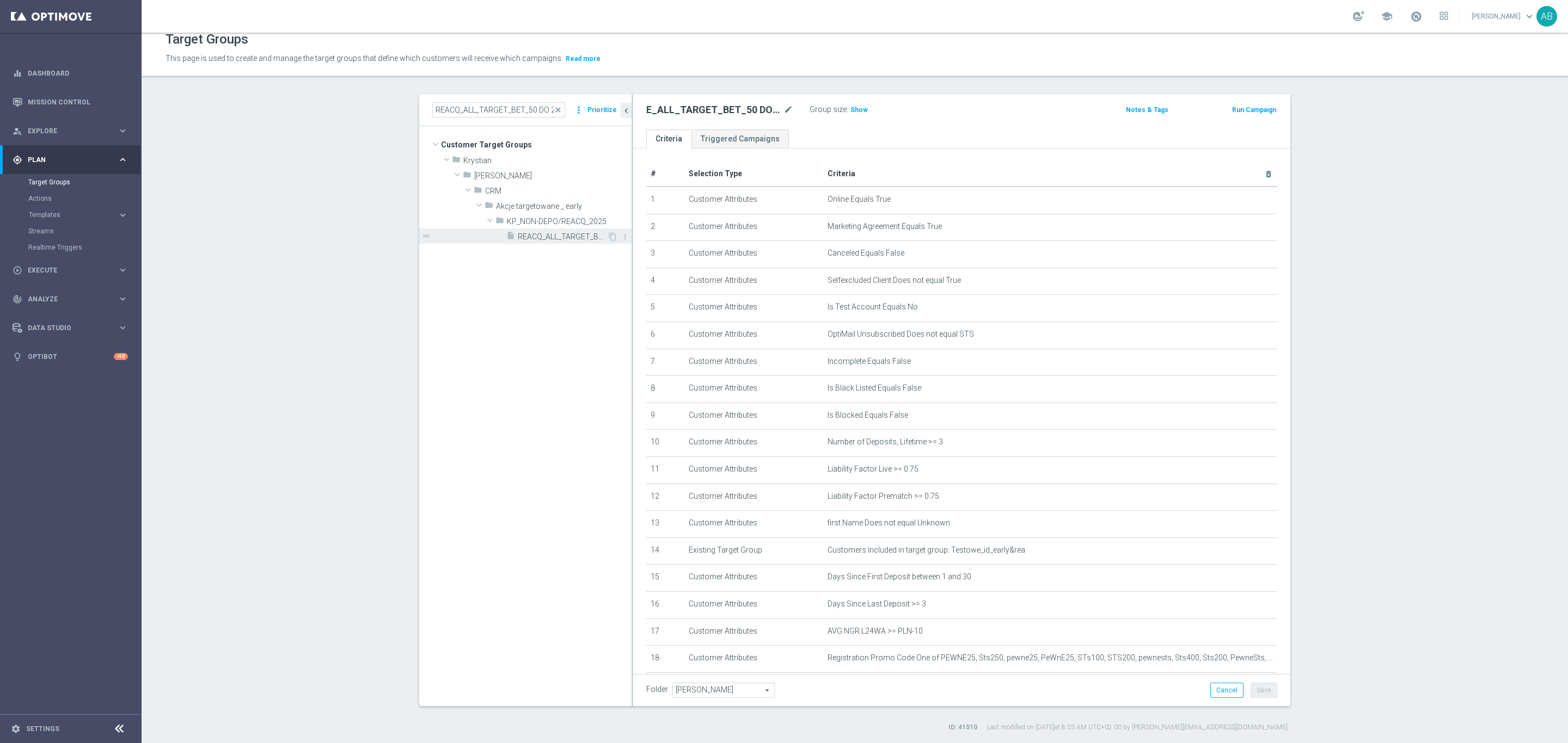
type input "KP_NON-DEPO/REACQ_2025"
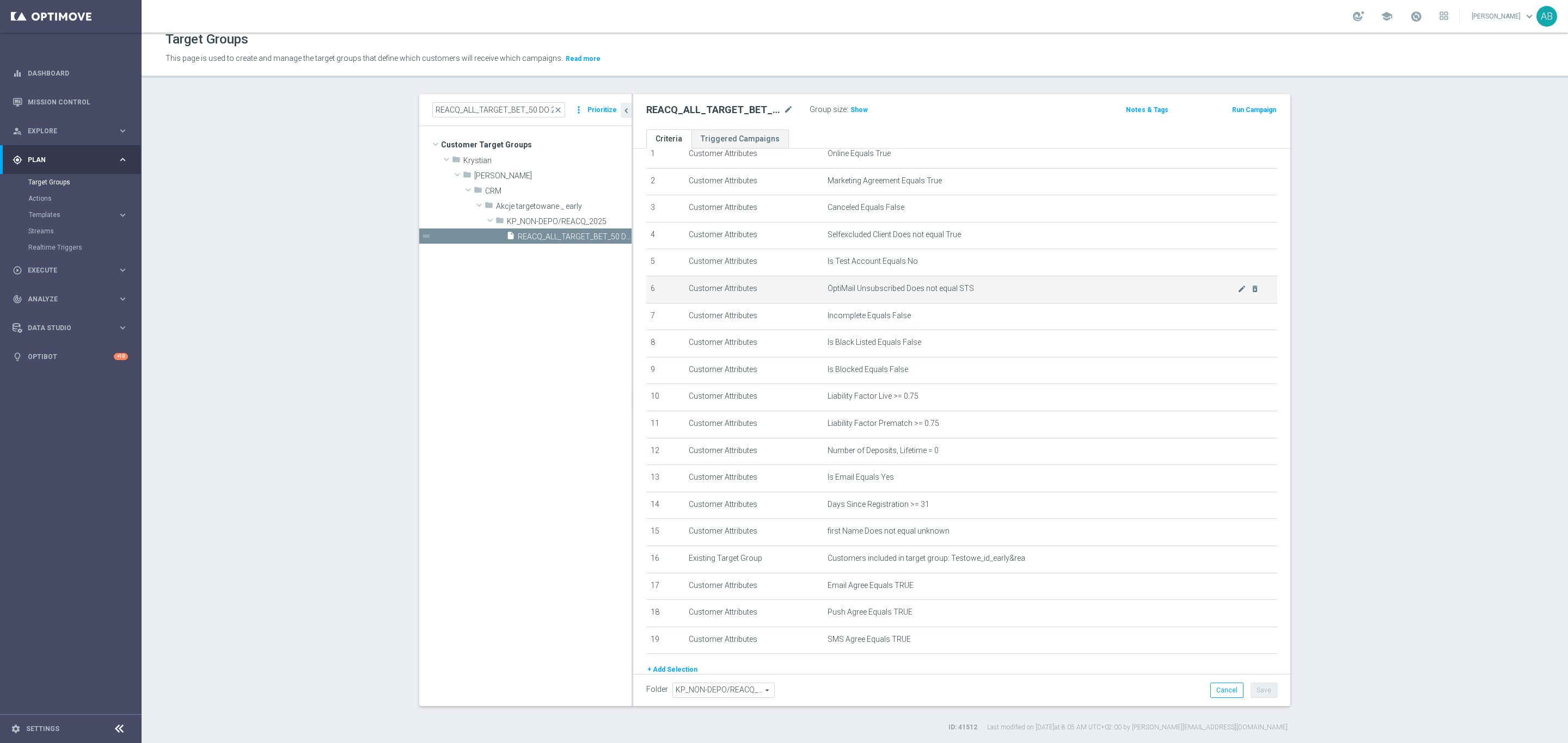
scroll to position [90, 0]
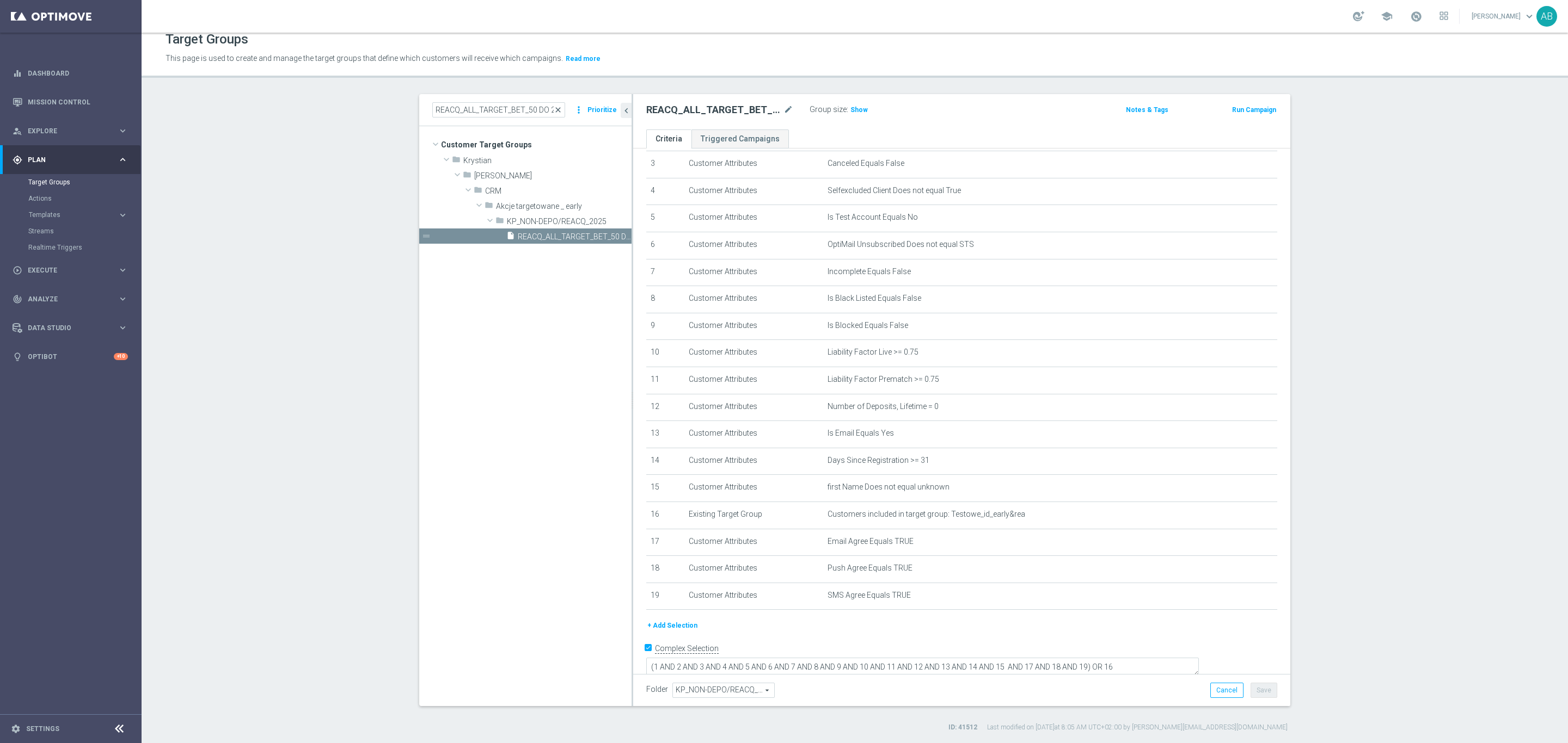
click at [554, 110] on span "close" at bounding box center [557, 109] width 9 height 9
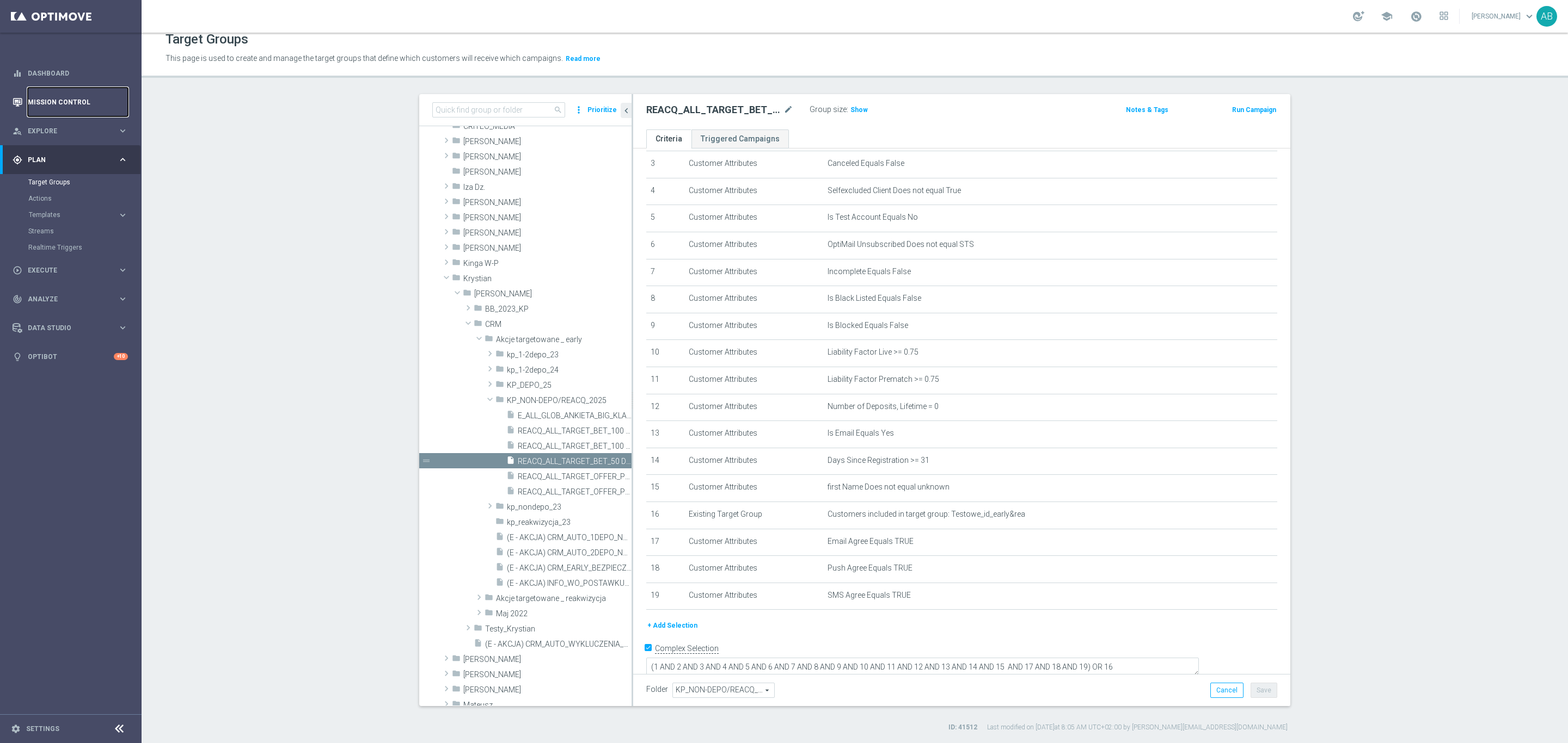
click at [65, 95] on link "Mission Control" at bounding box center [78, 102] width 101 height 28
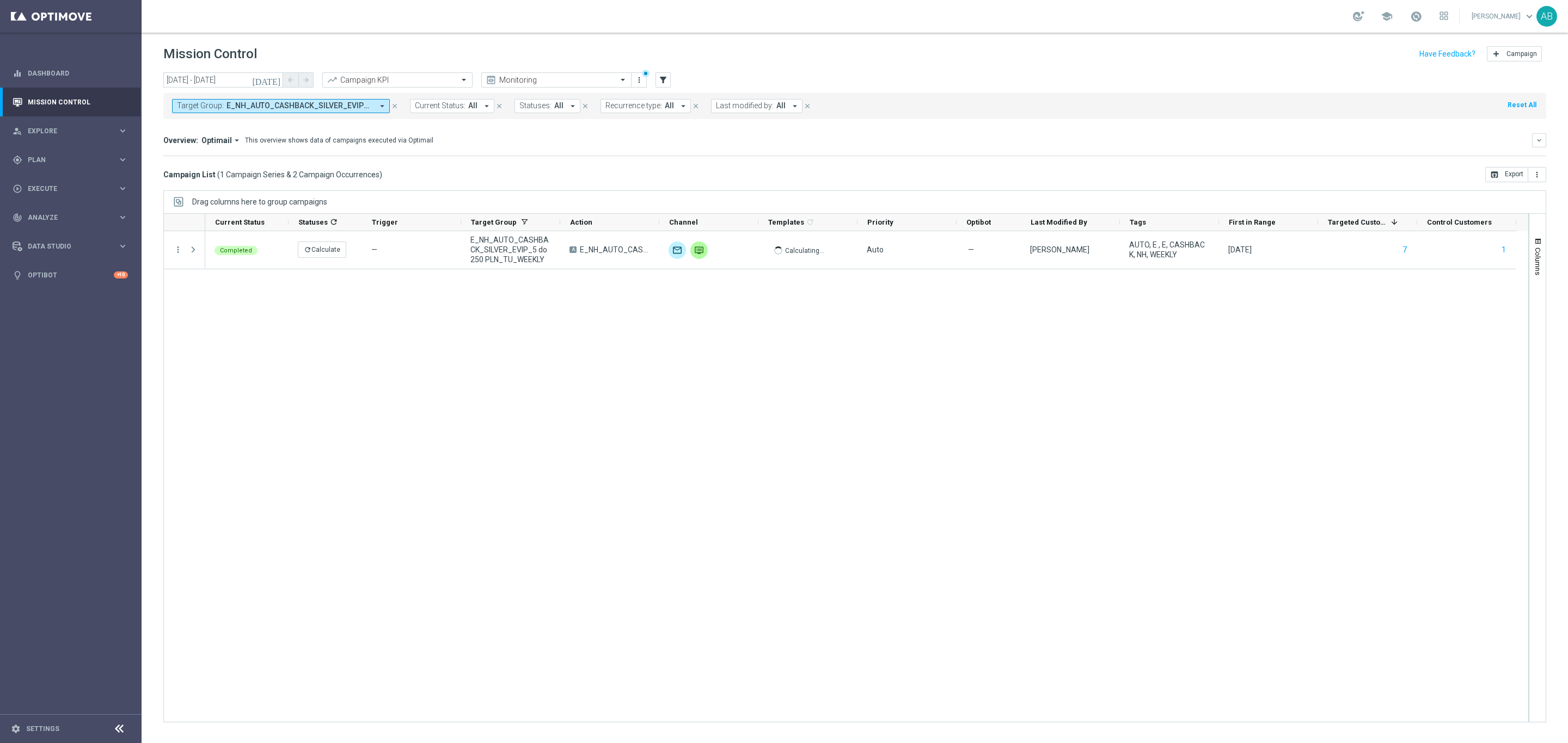
click at [313, 110] on span "E_NH_AUTO_CASHBACK_SILVER_EVIP_5 do 250 PLN_TU_WEEKLY" at bounding box center [300, 106] width 146 height 9
click at [0, 0] on div "Clear" at bounding box center [0, 0] width 0 height 0
drag, startPoint x: 668, startPoint y: 149, endPoint x: 737, endPoint y: 110, distance: 79.3
click at [669, 149] on div "Overview: Optimail arrow_drop_down This overview shows data of campaigns execut…" at bounding box center [854, 144] width 1383 height 23
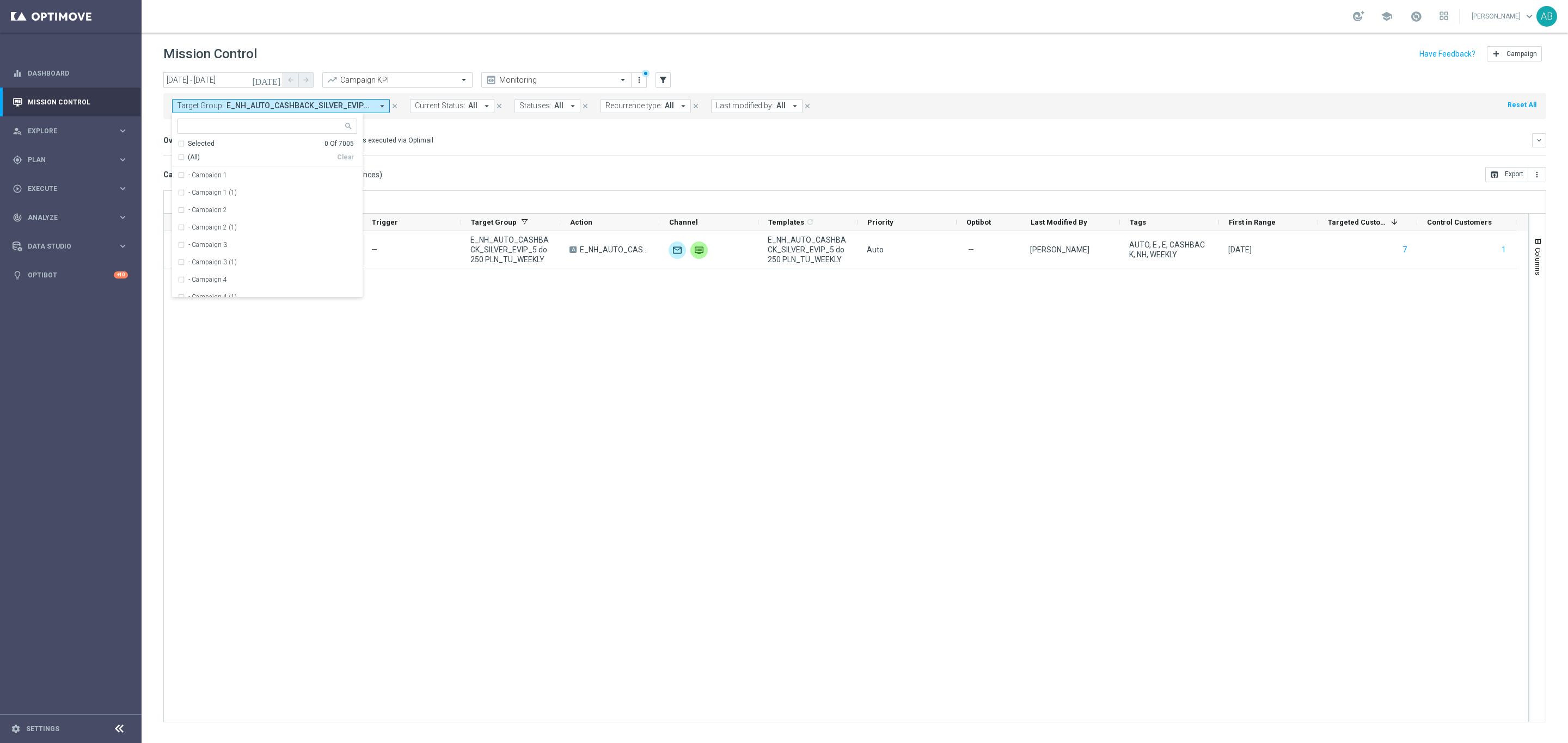
click at [679, 144] on div "Overview: Optimail arrow_drop_down This overview shows data of campaigns execut…" at bounding box center [854, 144] width 1383 height 23
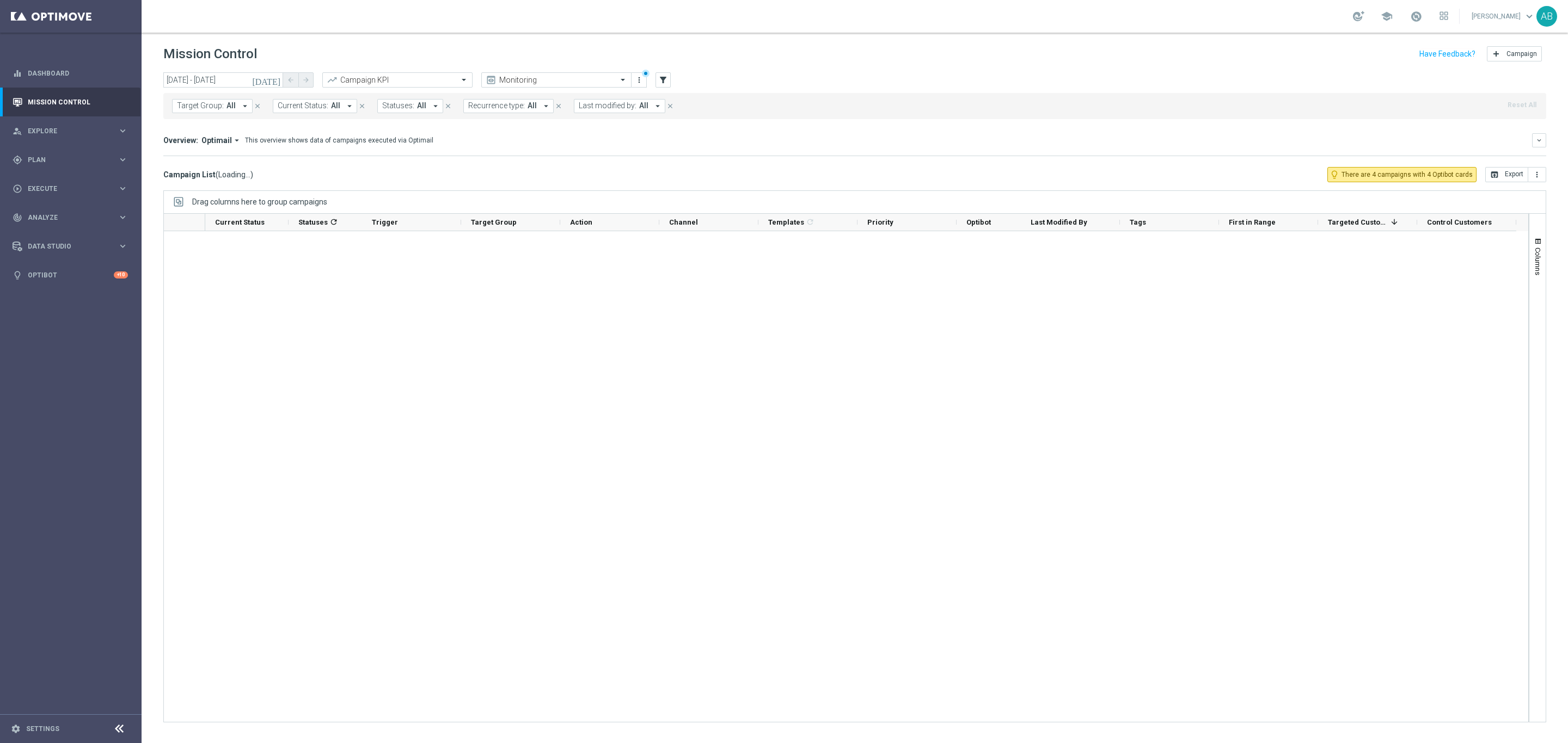
click at [737, 110] on div "Target Group: All arrow_drop_down close Current Status: All arrow_drop_down clo…" at bounding box center [854, 106] width 1383 height 27
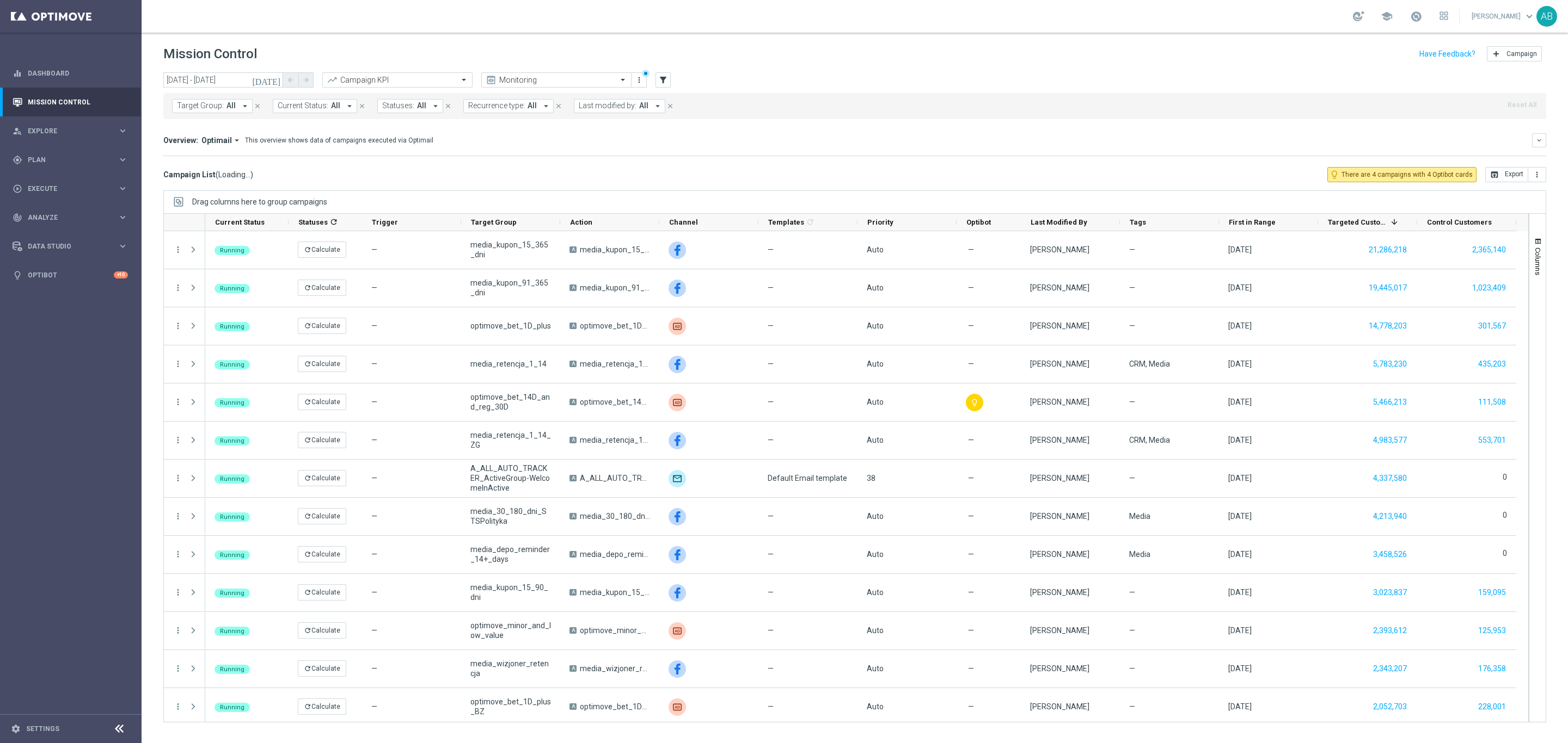
click at [737, 110] on div "Target Group: All arrow_drop_down close Current Status: All arrow_drop_down clo…" at bounding box center [854, 106] width 1383 height 27
click at [584, 109] on span "Last modified by:" at bounding box center [607, 106] width 58 height 9
click at [217, 76] on input "[DATE] - [DATE]" at bounding box center [223, 80] width 120 height 15
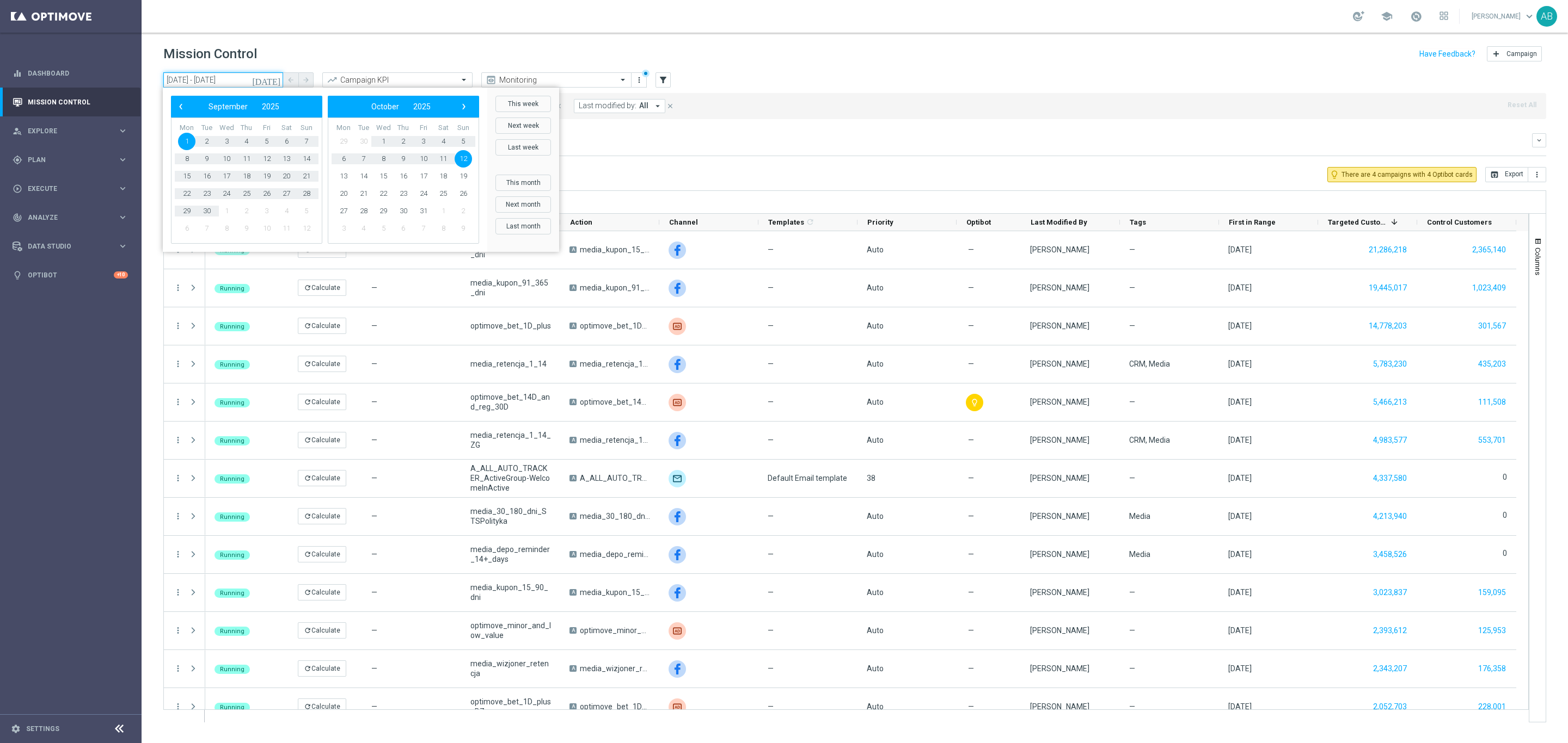
click at [217, 76] on input "[DATE] - [DATE]" at bounding box center [223, 80] width 120 height 15
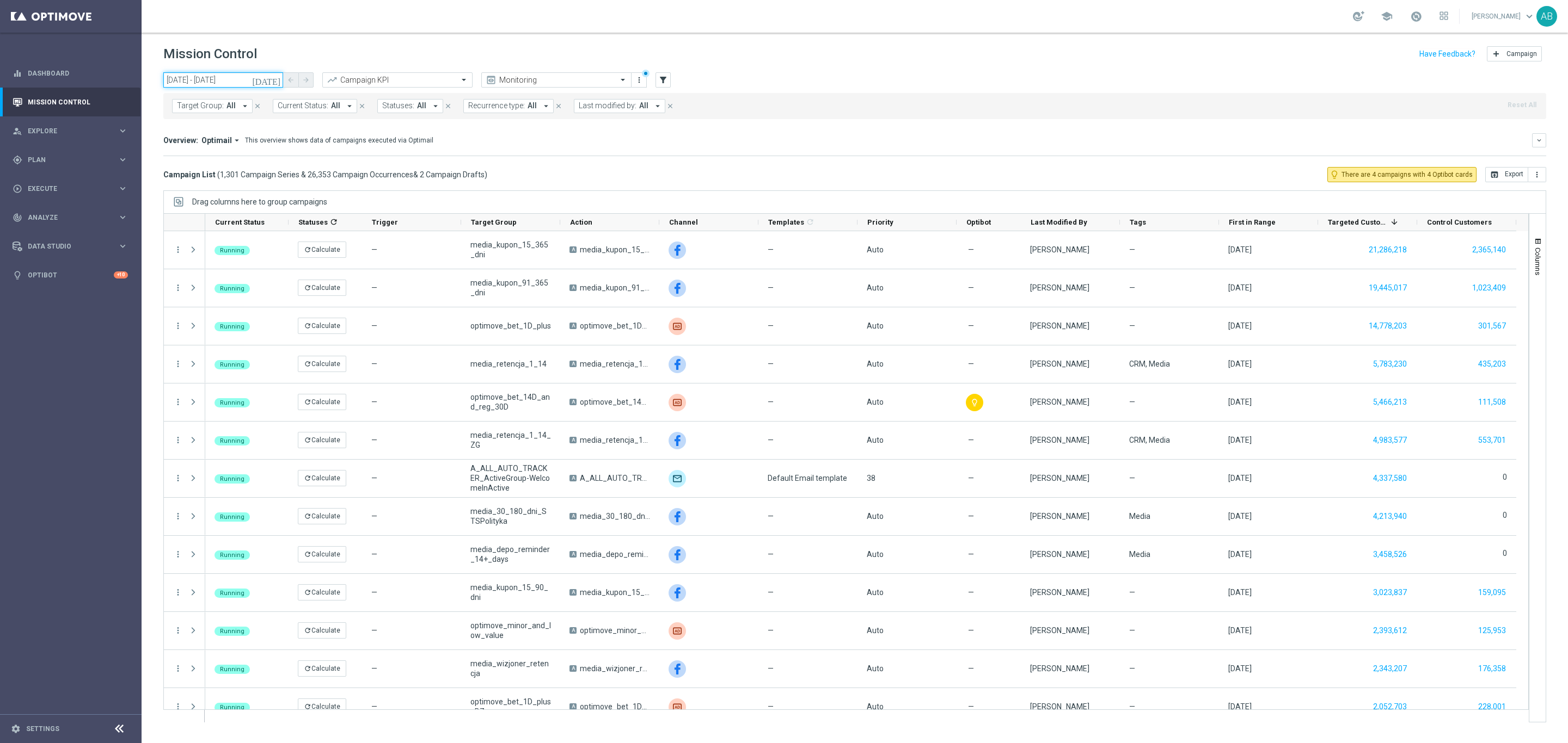
click at [201, 72] on input "[DATE] - [DATE]" at bounding box center [223, 80] width 120 height 15
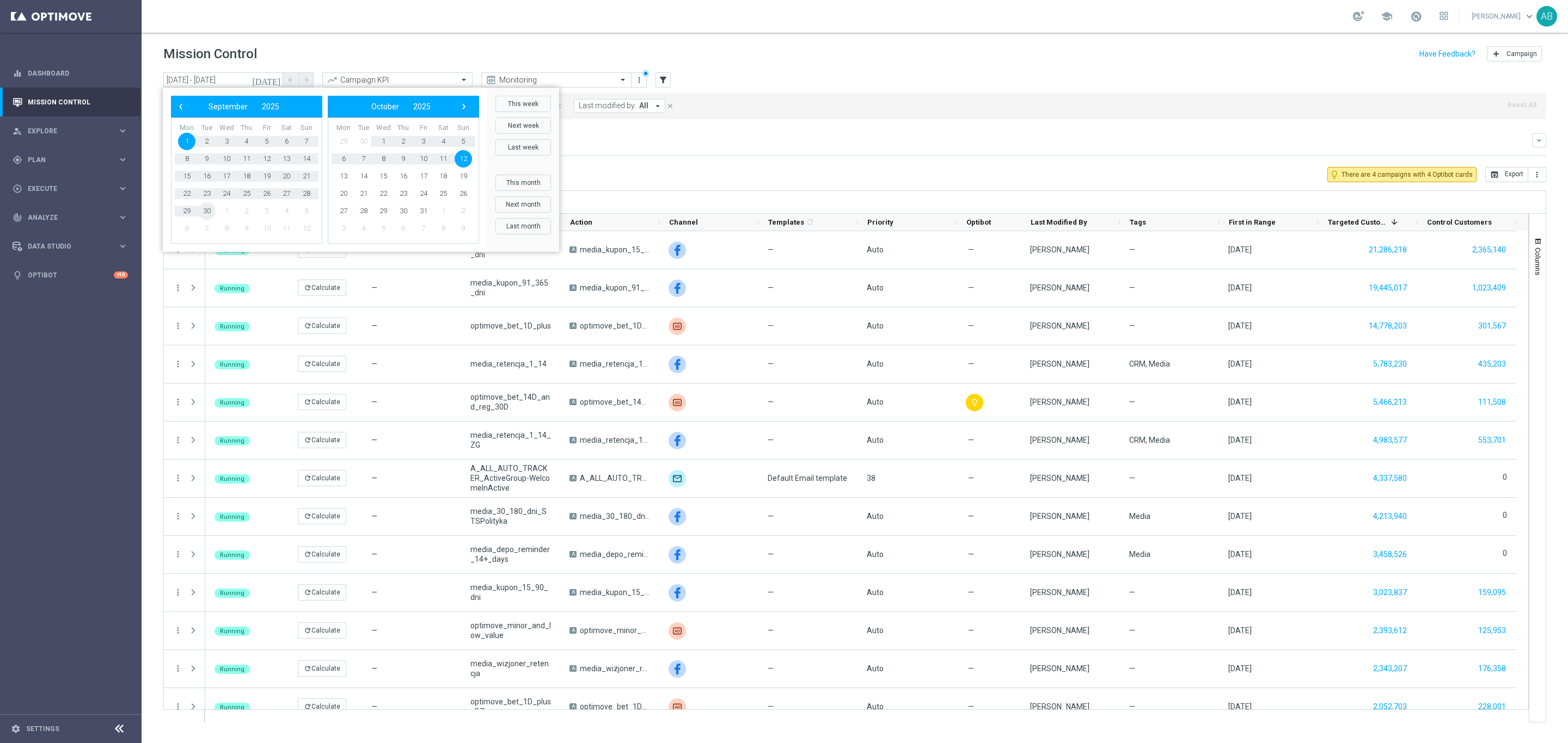
click at [209, 211] on span "30" at bounding box center [207, 211] width 17 height 17
click at [201, 211] on span "30" at bounding box center [207, 211] width 17 height 17
type input "[DATE] - [DATE]"
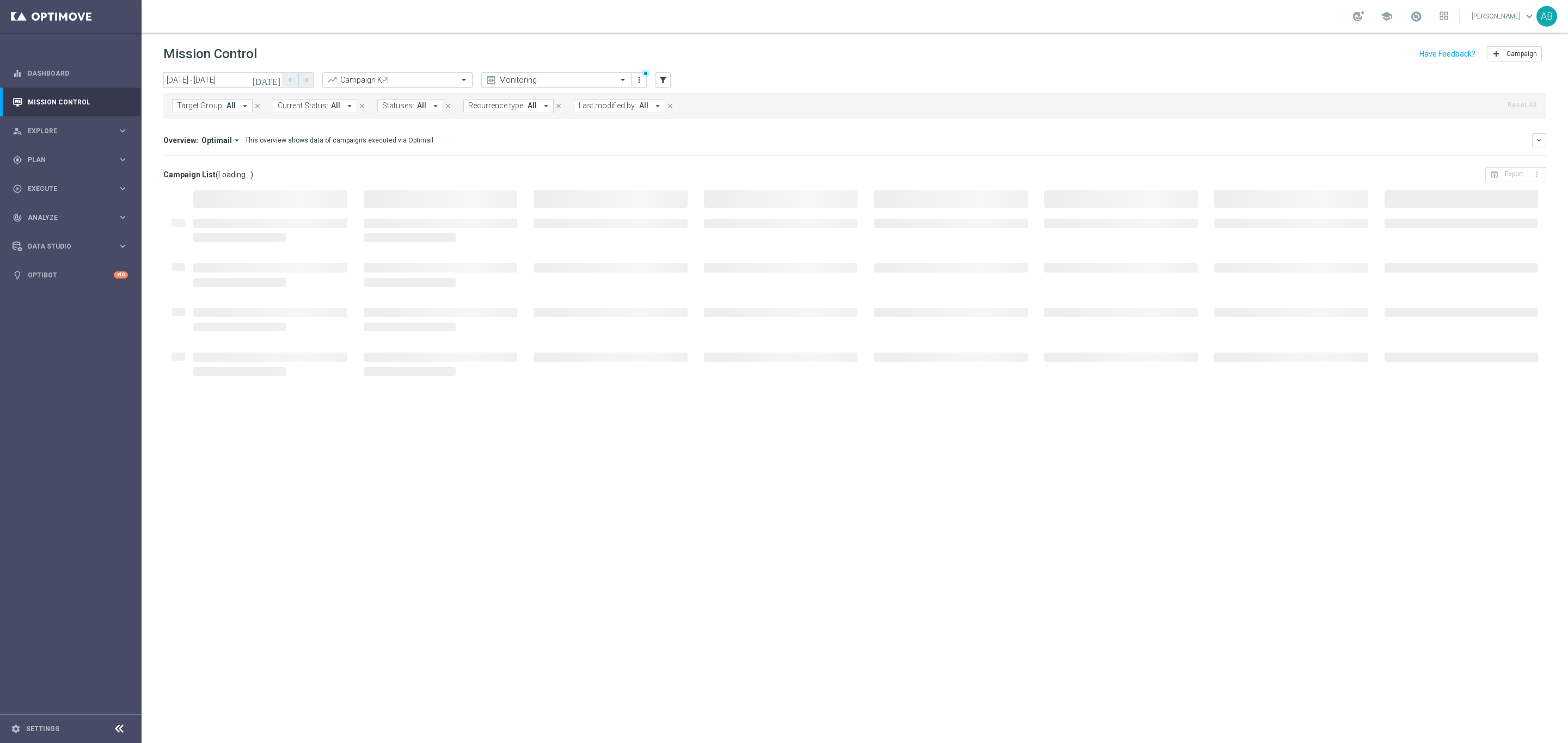
click at [600, 108] on span "Last modified by:" at bounding box center [607, 106] width 58 height 9
click at [606, 109] on span "Last modified by:" at bounding box center [607, 106] width 58 height 9
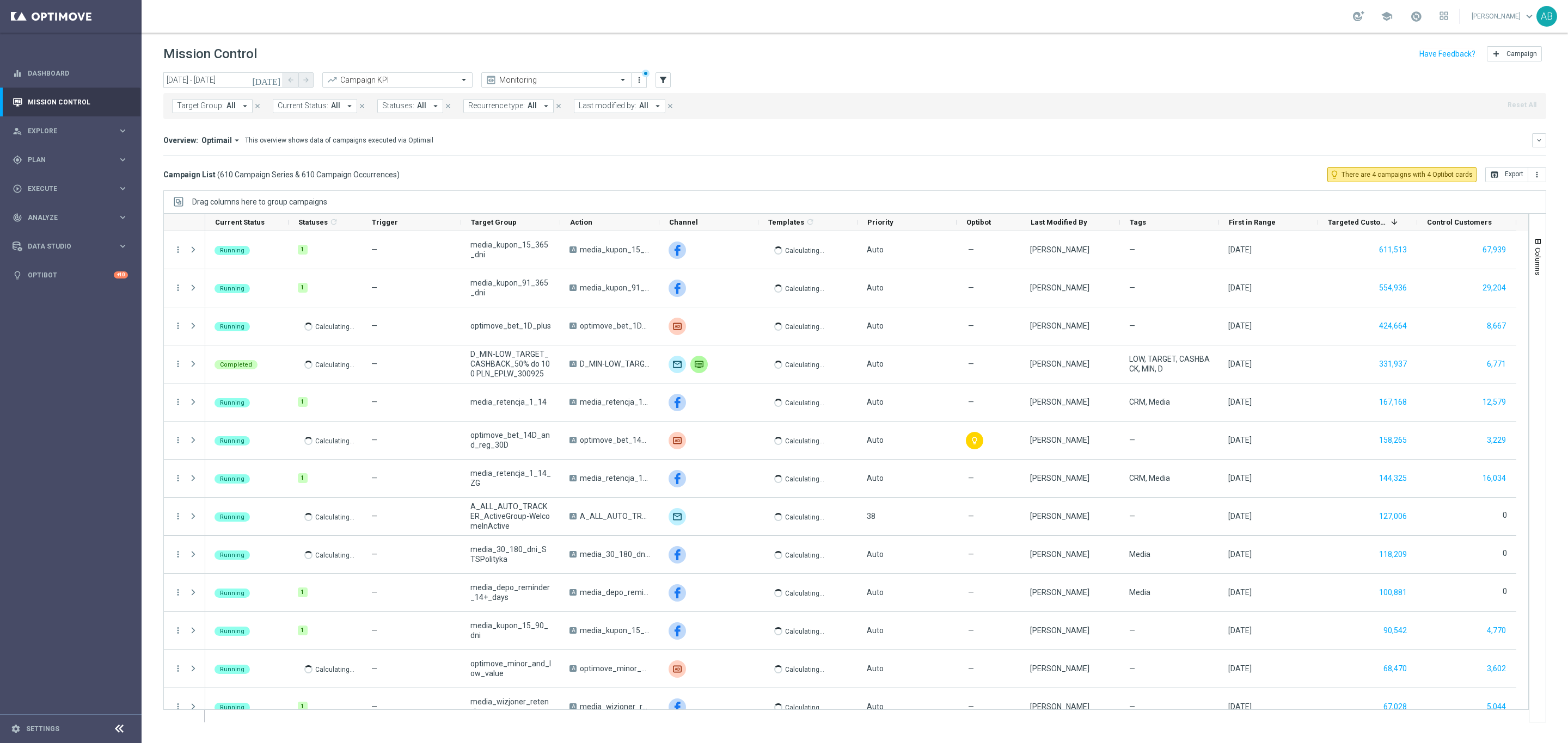
click at [593, 102] on span "Last modified by:" at bounding box center [607, 106] width 58 height 9
click at [594, 118] on div "Target Group: All arrow_drop_down close Current Status: All arrow_drop_down clo…" at bounding box center [854, 106] width 1383 height 27
click at [598, 108] on span "Last modified by:" at bounding box center [607, 106] width 58 height 9
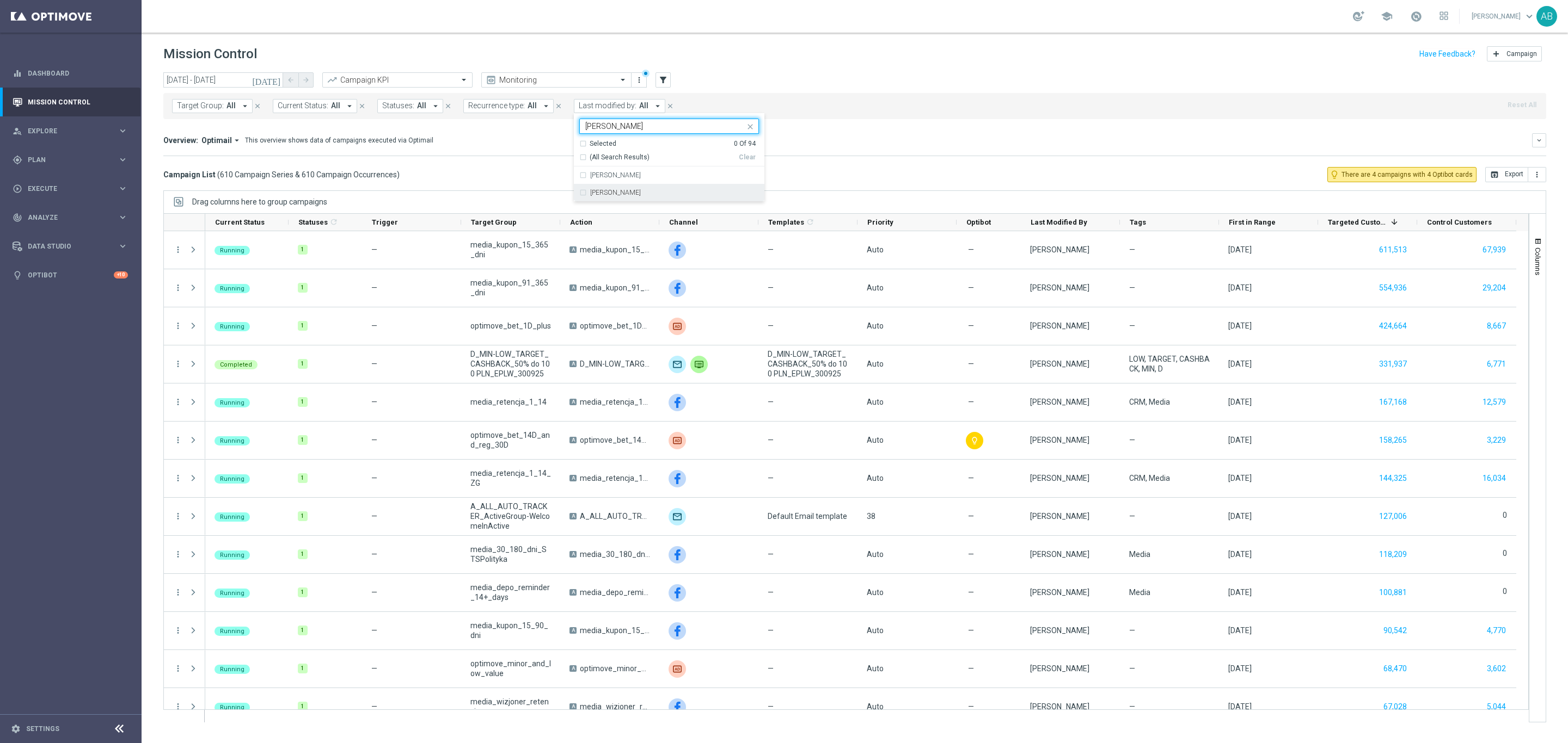
click at [621, 188] on div "[PERSON_NAME]" at bounding box center [668, 193] width 179 height 17
type input "[PERSON_NAME]"
click at [854, 129] on mini-dashboard "Overview: Optimail arrow_drop_down This overview shows data of campaigns execut…" at bounding box center [854, 143] width 1383 height 47
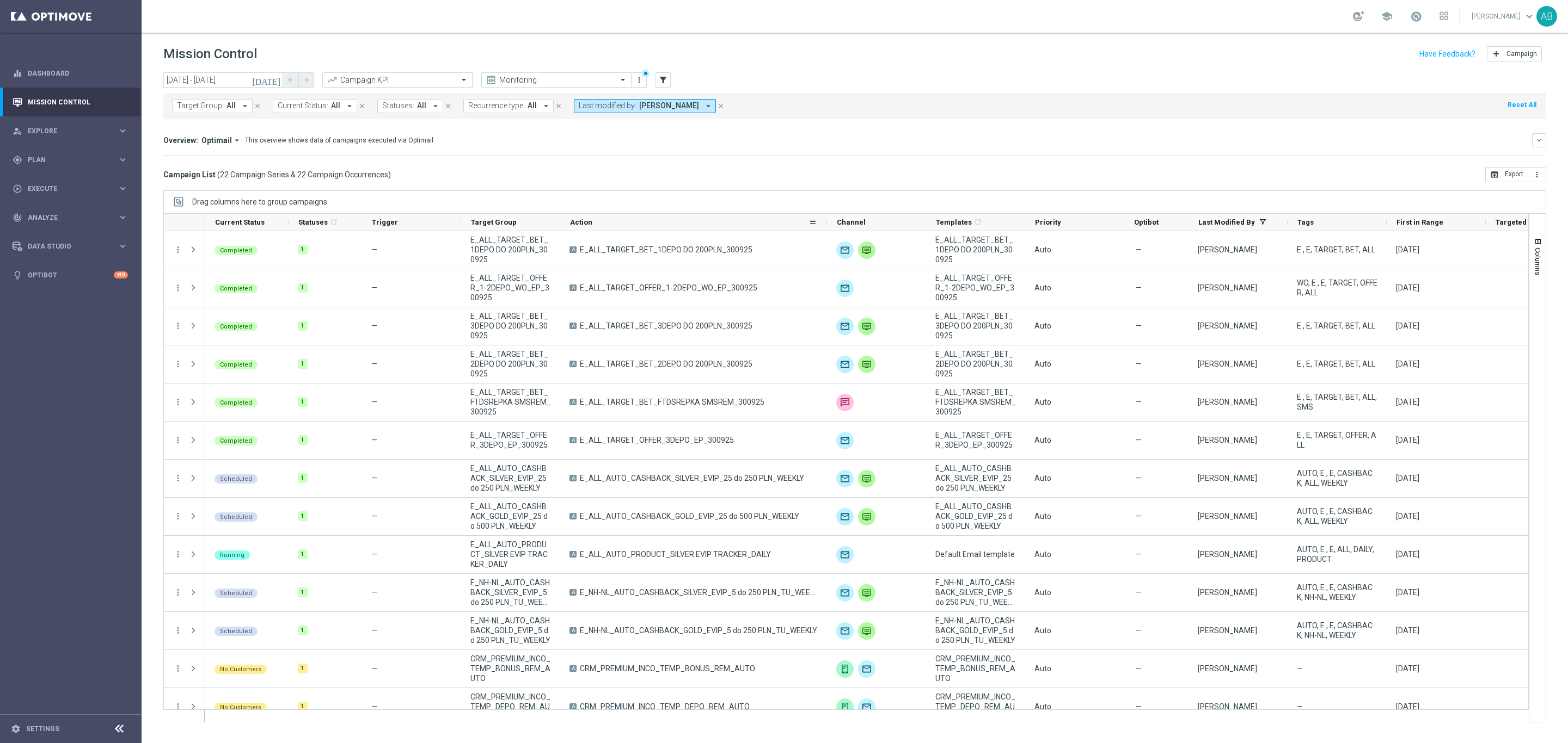
drag, startPoint x: 657, startPoint y: 224, endPoint x: 848, endPoint y: 224, distance: 191.0
click at [829, 224] on div at bounding box center [827, 222] width 5 height 17
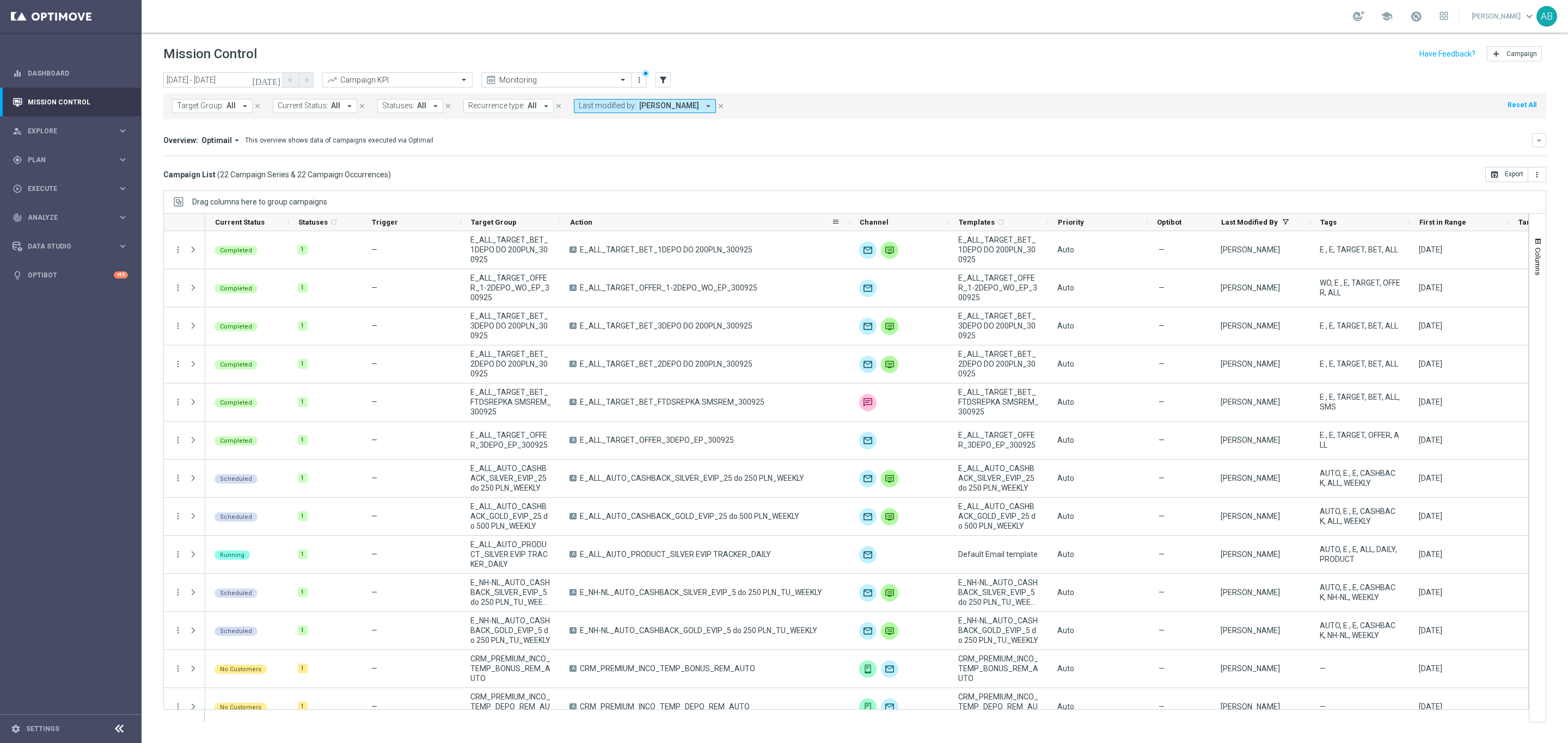
click at [848, 224] on div at bounding box center [849, 222] width 5 height 17
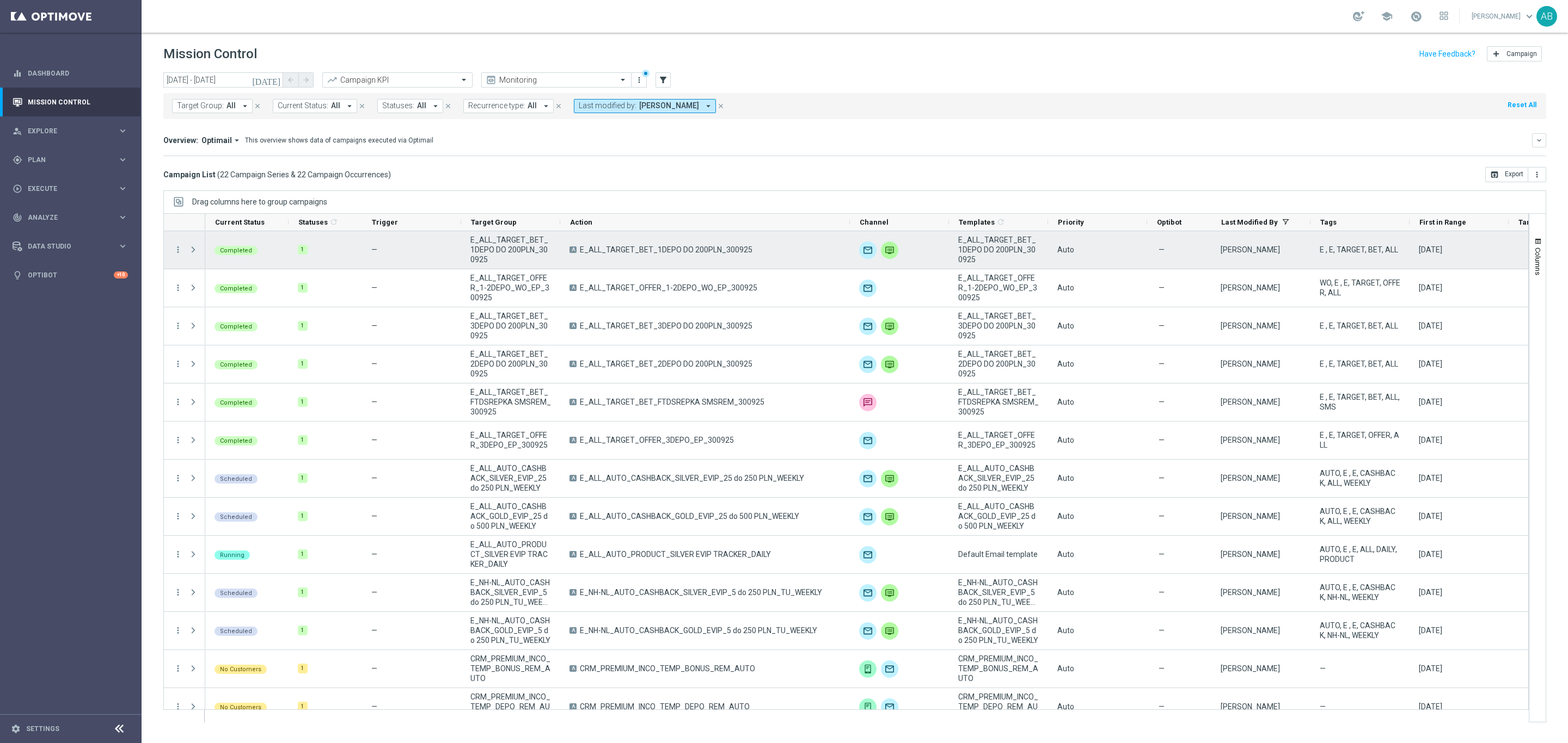
click at [690, 249] on span "E_ALL_TARGET_BET_1DEPO DO 200PLN_300925" at bounding box center [666, 250] width 173 height 9
